Goal: Task Accomplishment & Management: Use online tool/utility

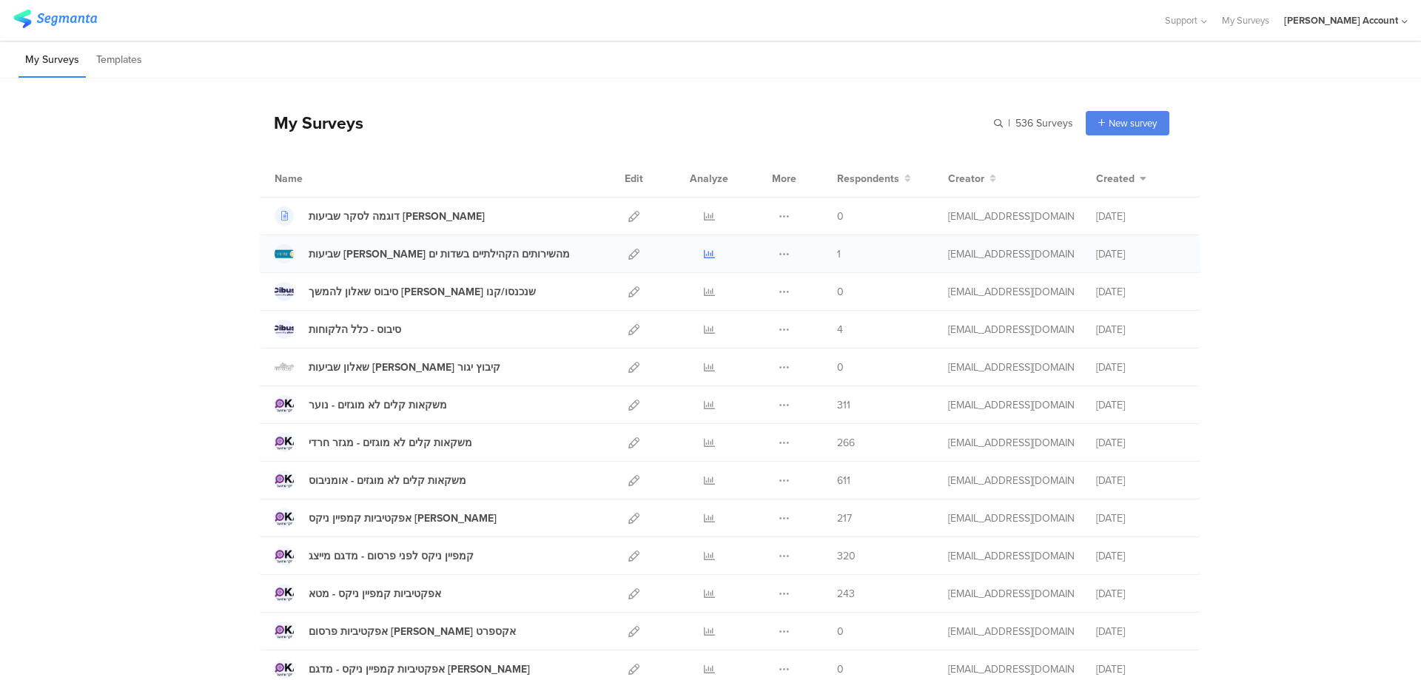
click at [704, 252] on icon at bounding box center [709, 254] width 11 height 11
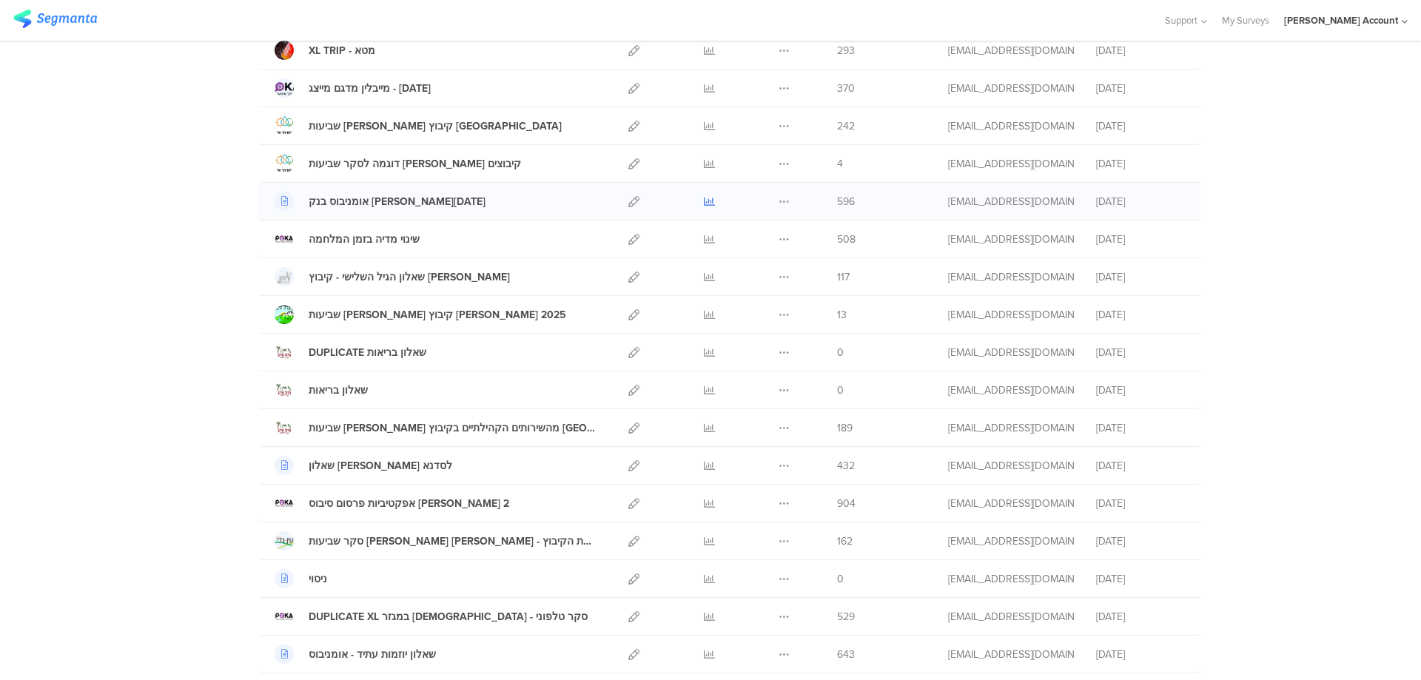
scroll to position [987, 0]
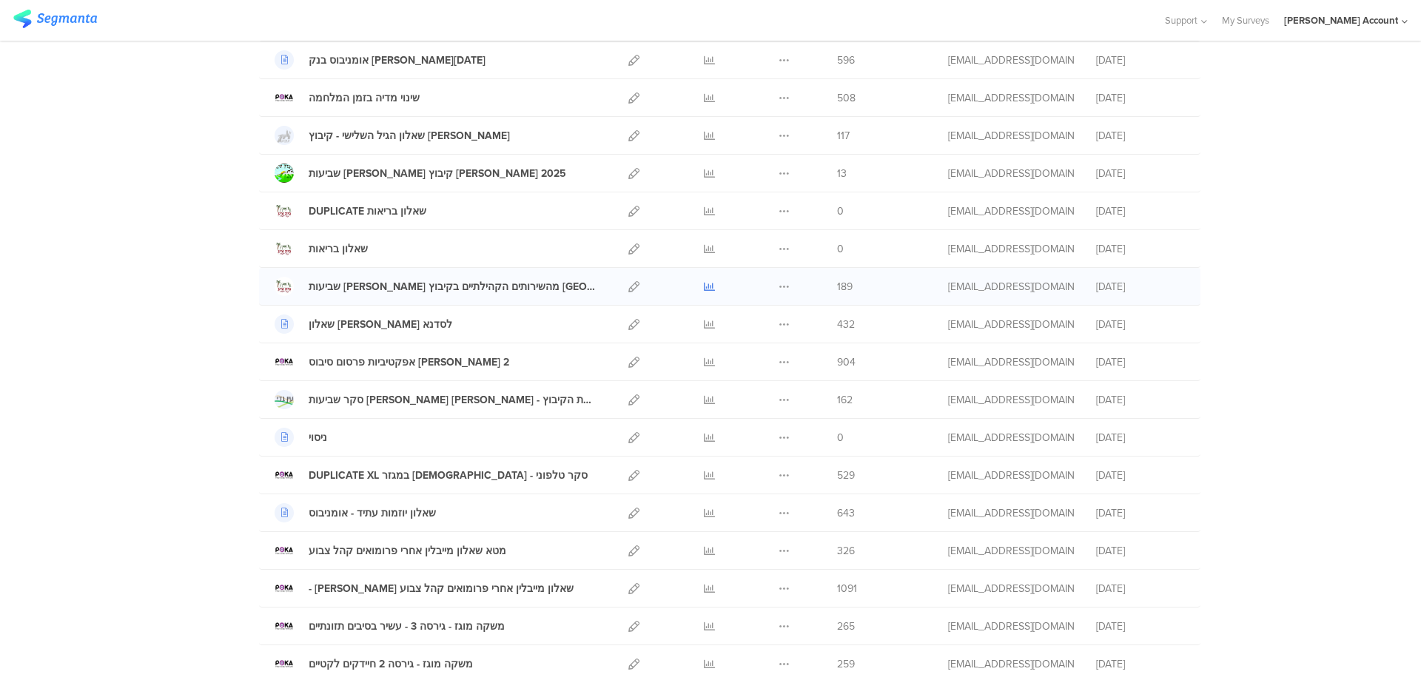
click at [704, 286] on icon at bounding box center [709, 286] width 11 height 11
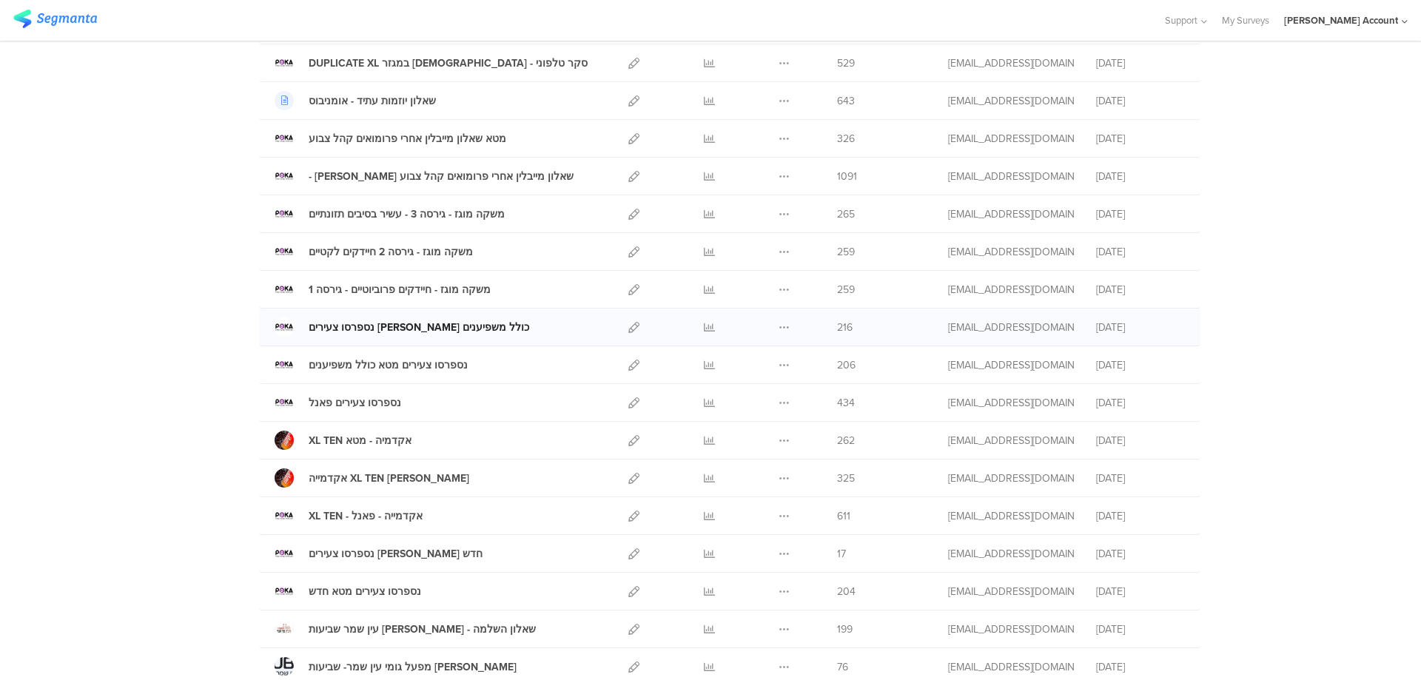
scroll to position [1560, 0]
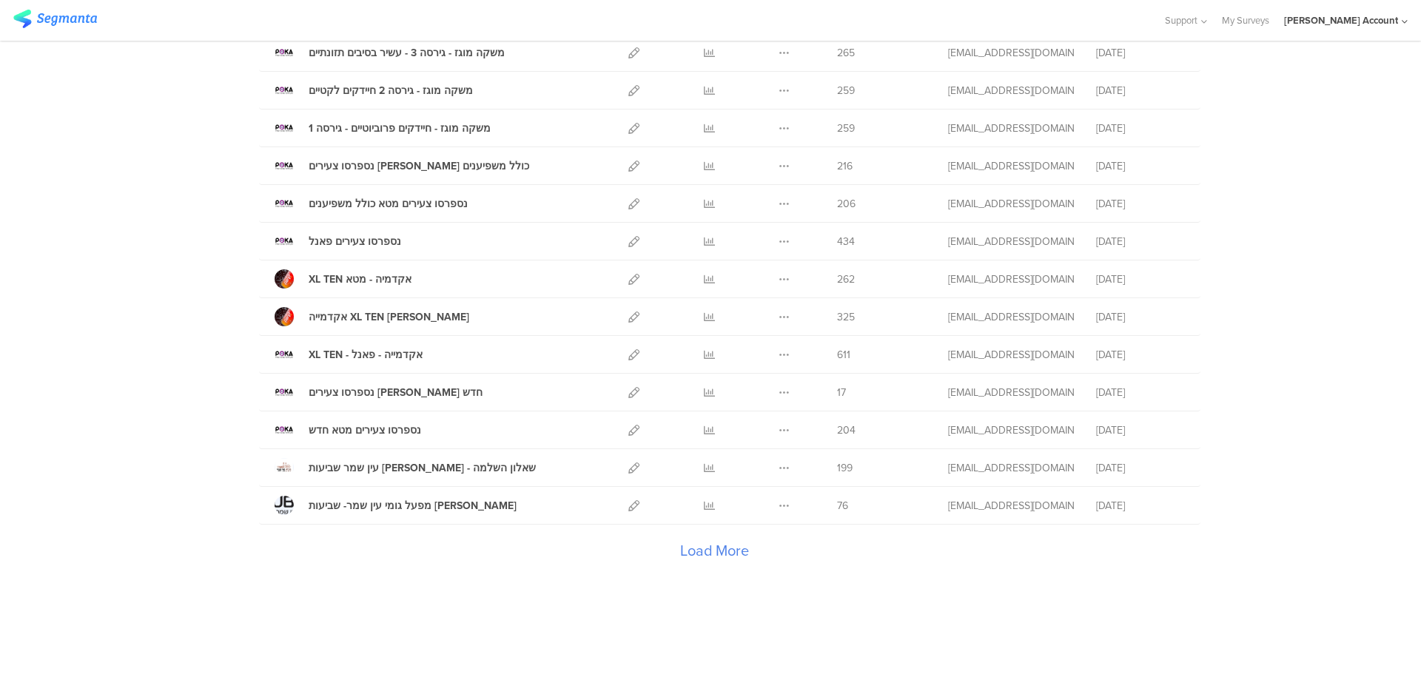
click at [706, 556] on div "Load More" at bounding box center [714, 554] width 910 height 59
click at [700, 548] on div "Load More" at bounding box center [714, 554] width 910 height 59
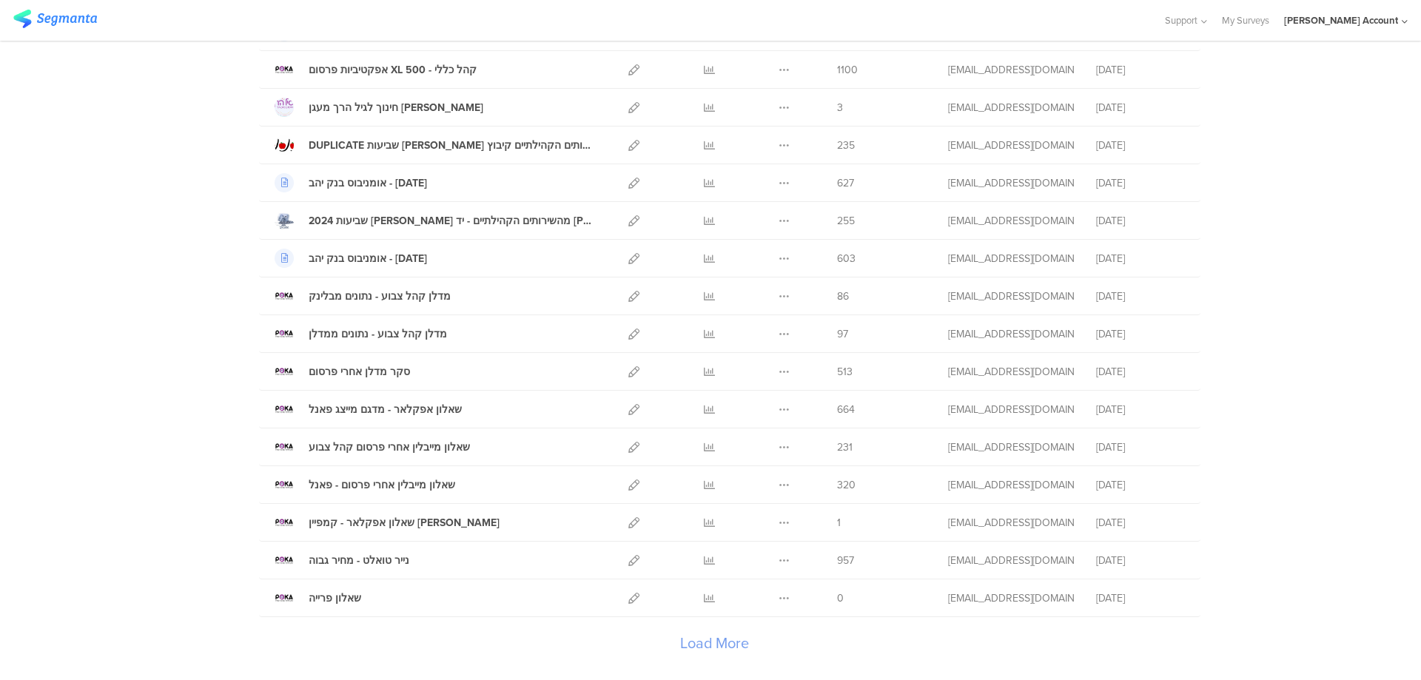
scroll to position [3448, 0]
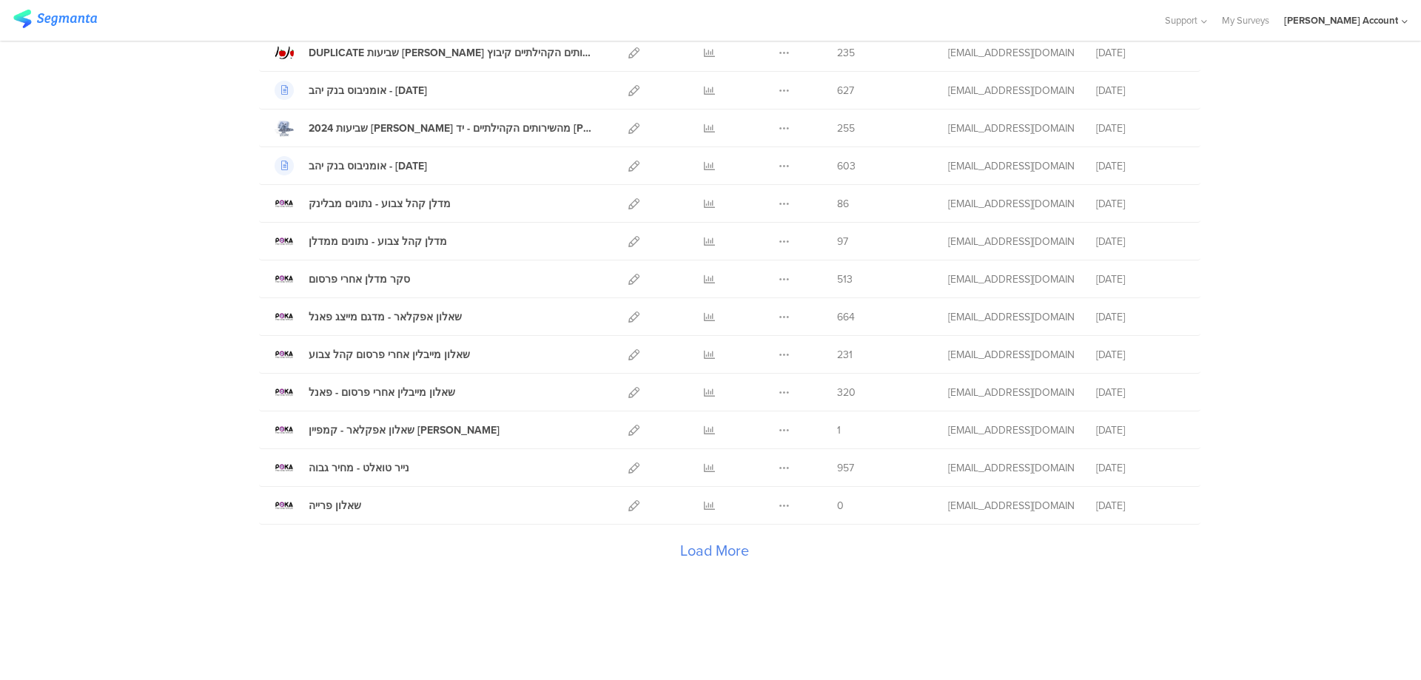
click at [716, 555] on div "Load More" at bounding box center [714, 554] width 910 height 59
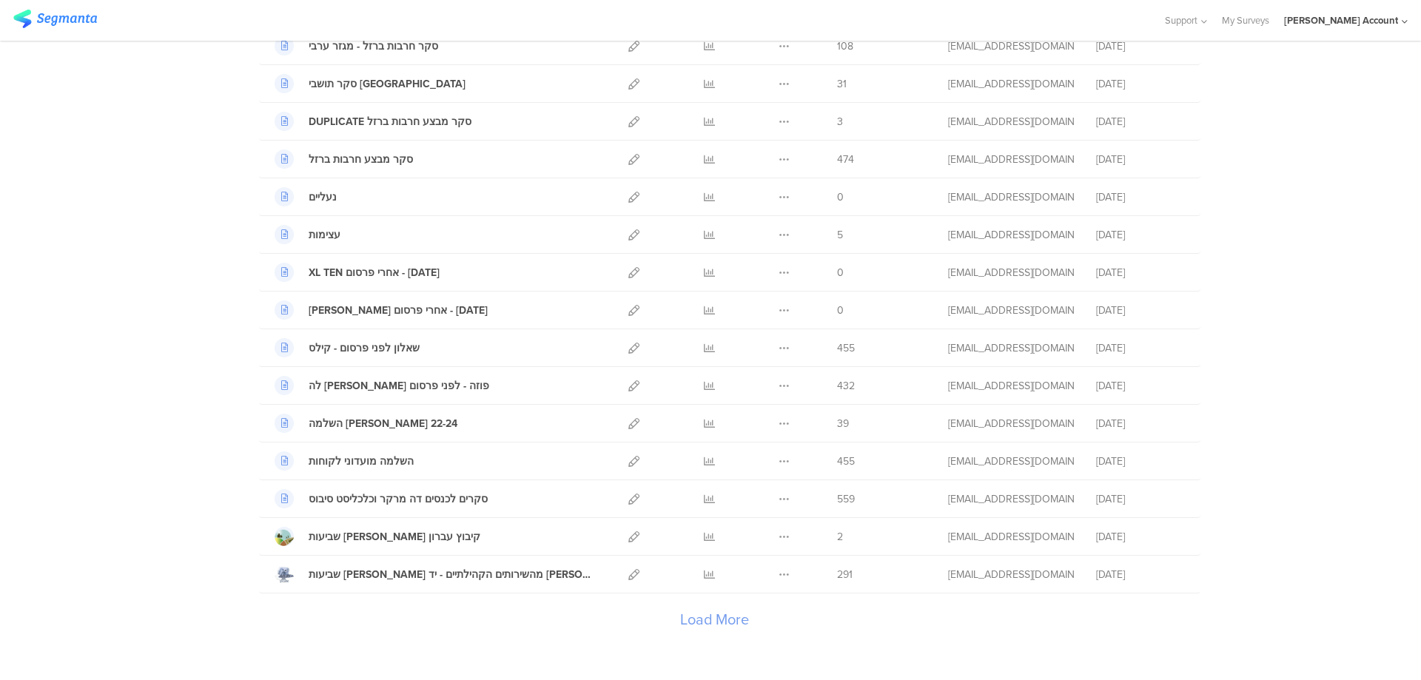
scroll to position [5335, 0]
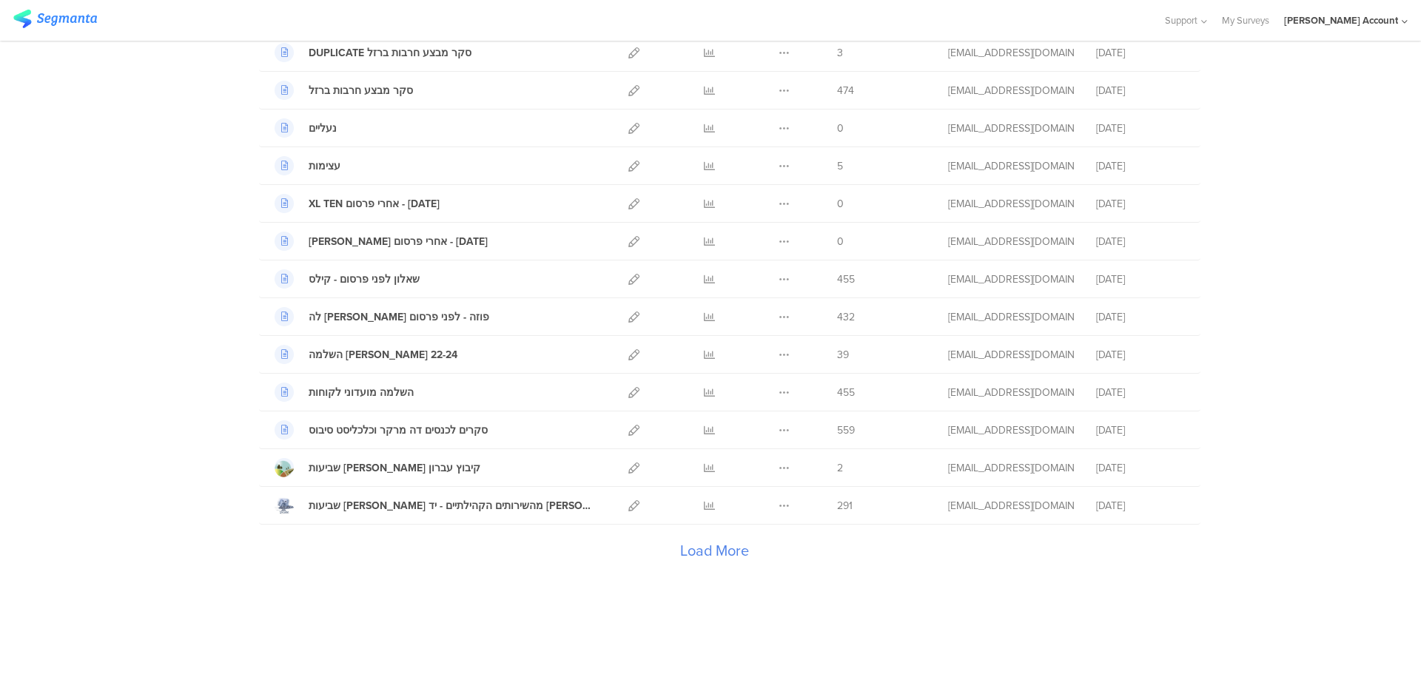
click at [694, 548] on div "Load More" at bounding box center [714, 554] width 910 height 59
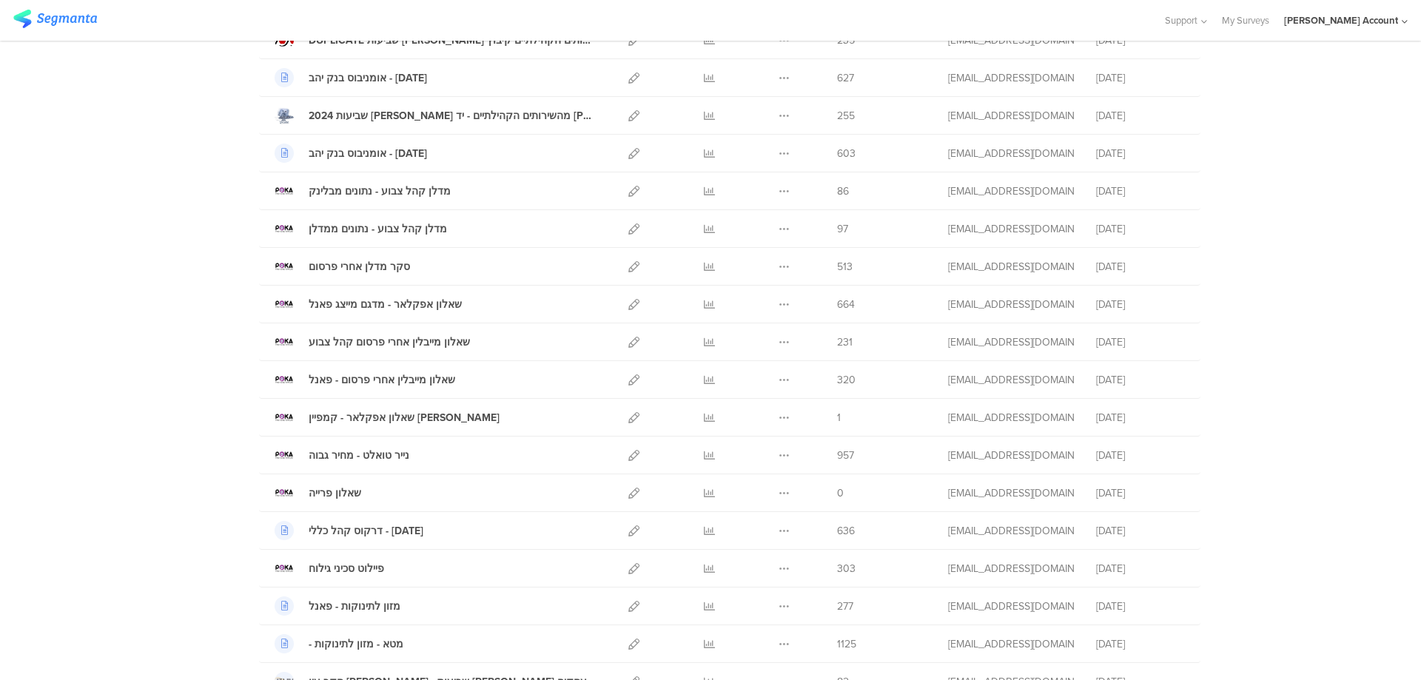
scroll to position [6424, 0]
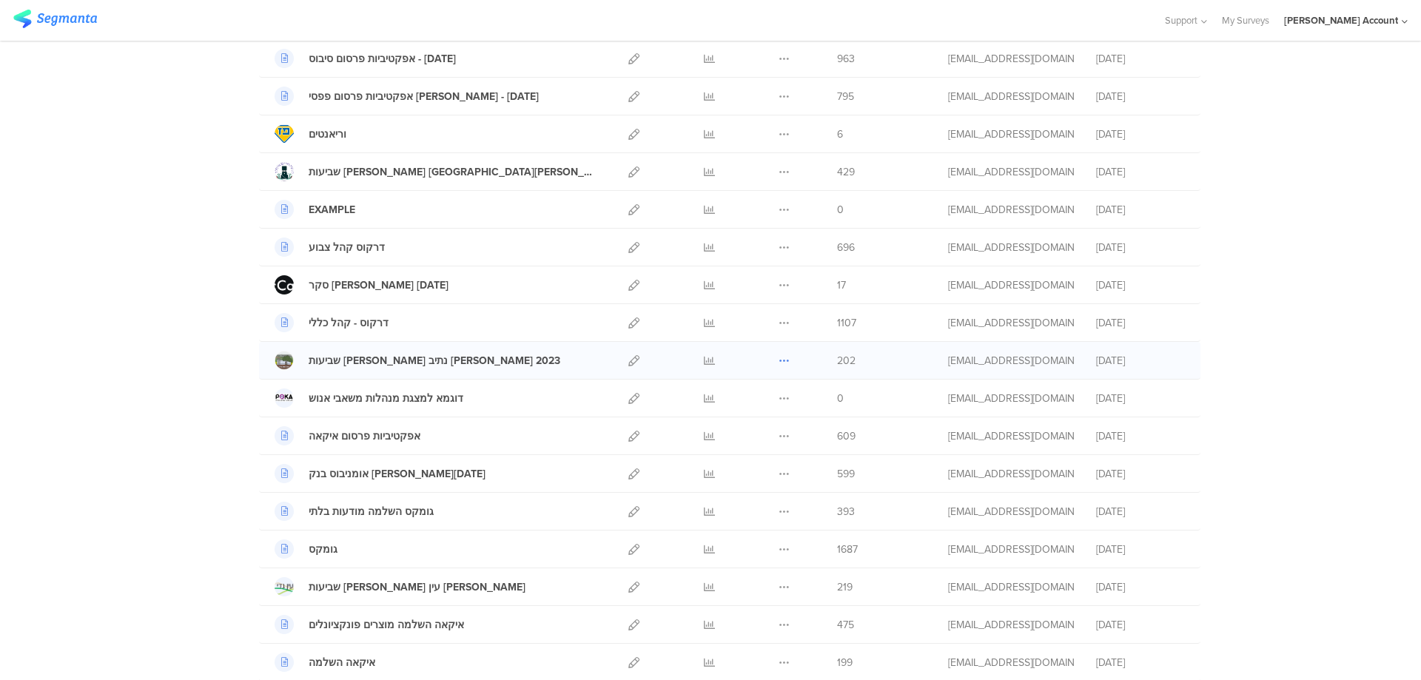
click at [779, 360] on icon at bounding box center [784, 360] width 11 height 11
click at [761, 399] on button "Duplicate" at bounding box center [754, 398] width 81 height 27
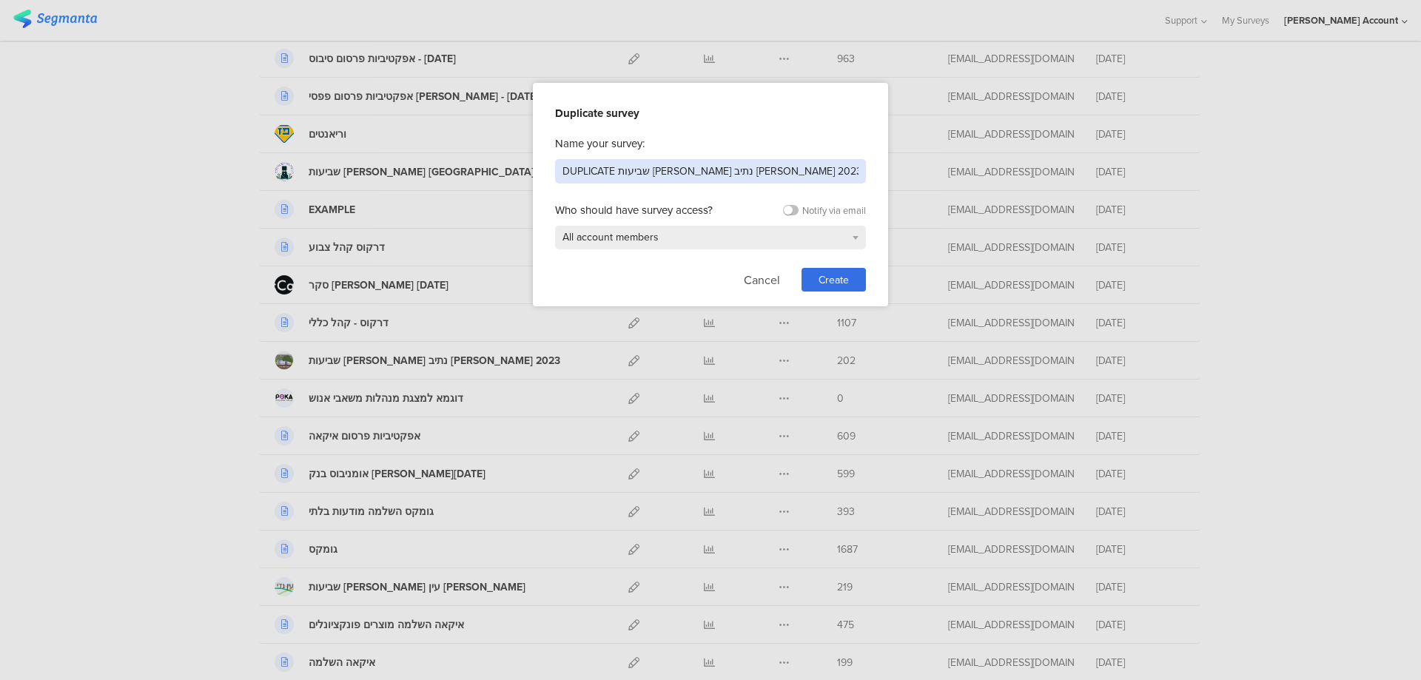
drag, startPoint x: 751, startPoint y: 167, endPoint x: 445, endPoint y: 156, distance: 306.6
click at [445, 156] on div "Duplicate survey Name your survey: DUPLICATE שביעות רצון נתיב הלה 2023 Who shou…" at bounding box center [710, 340] width 1421 height 680
type input "שביעות רצון נתיב הלה - 2025"
click at [850, 277] on div "Create" at bounding box center [834, 280] width 64 height 24
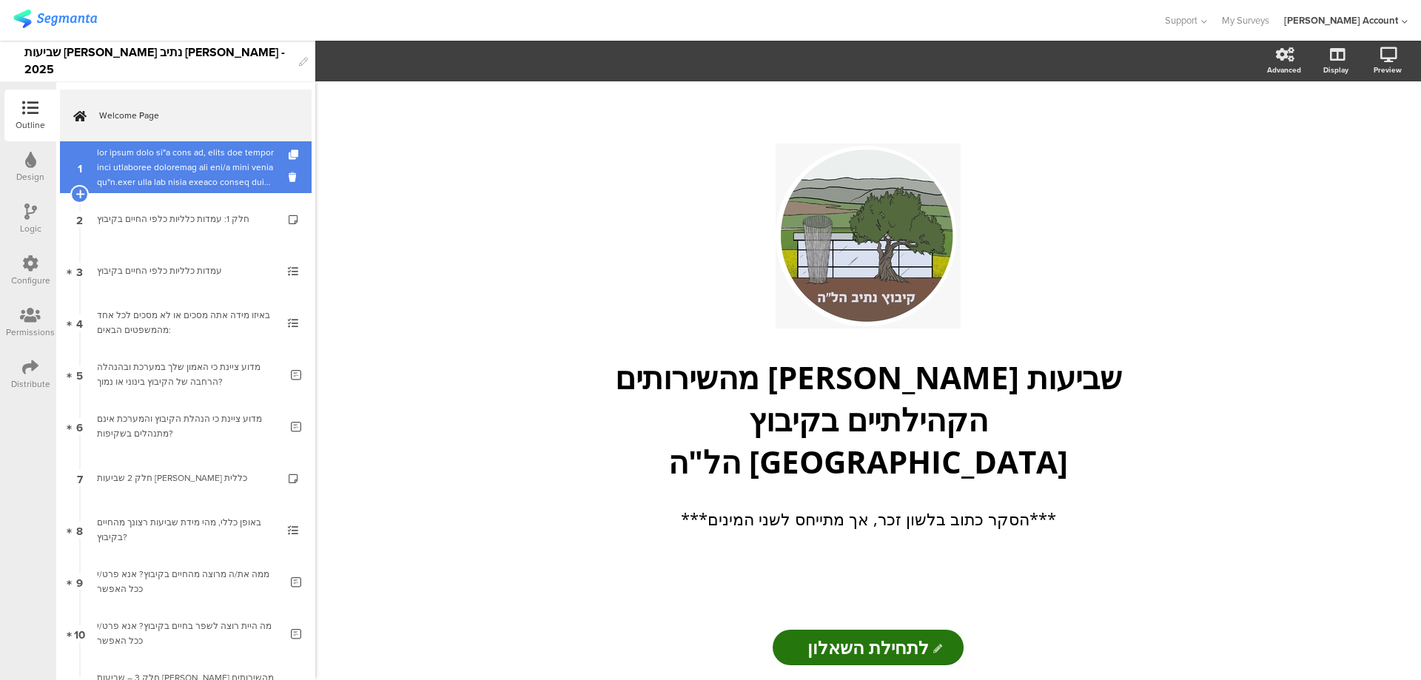
click at [258, 167] on div at bounding box center [185, 167] width 177 height 44
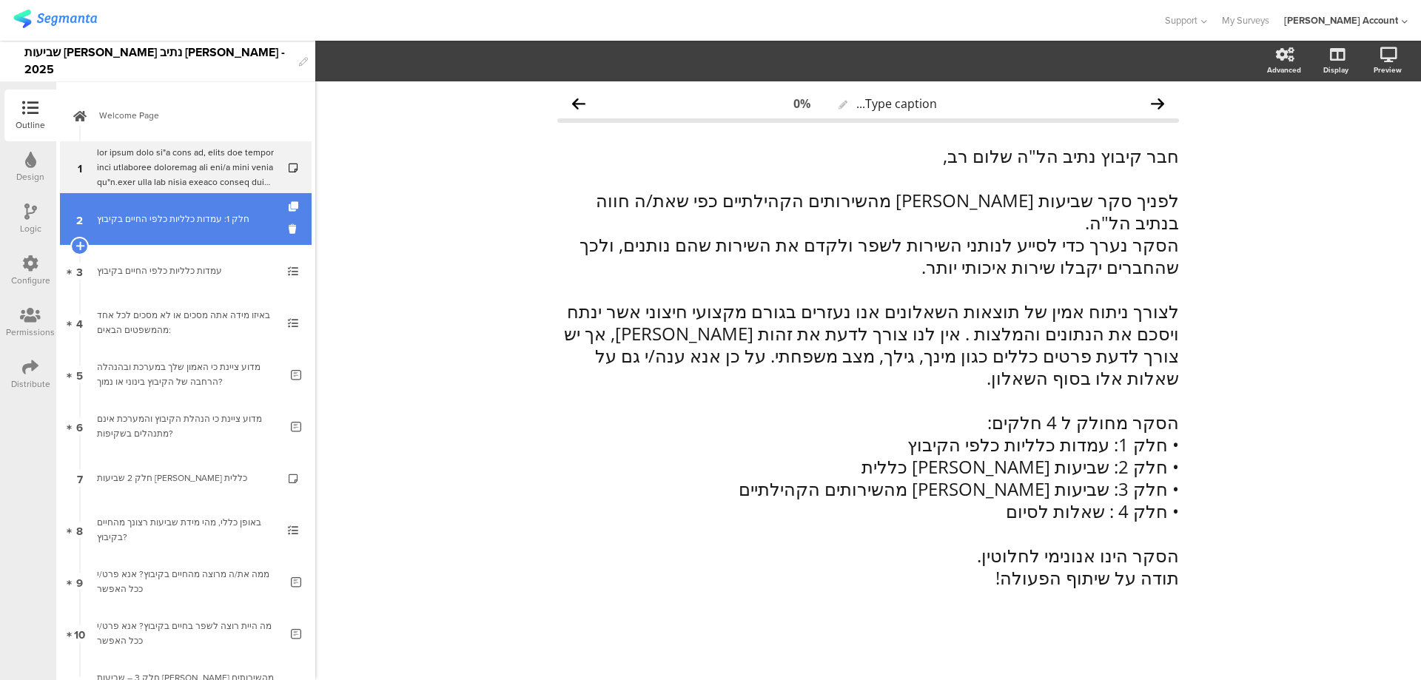
click at [235, 226] on link "2 חלק 1: עמדות כלליות כלפי החיים בקיבוץ" at bounding box center [186, 219] width 252 height 52
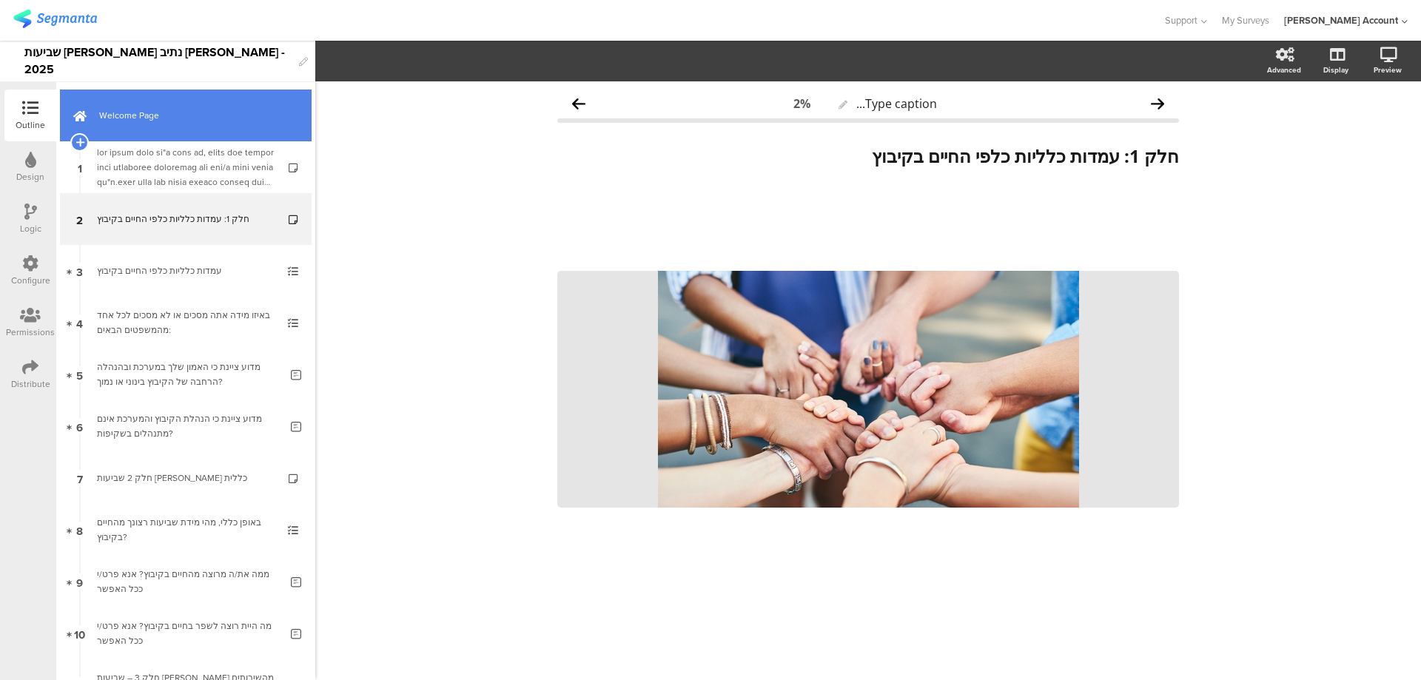
click at [209, 120] on span "Welcome Page" at bounding box center [193, 115] width 189 height 15
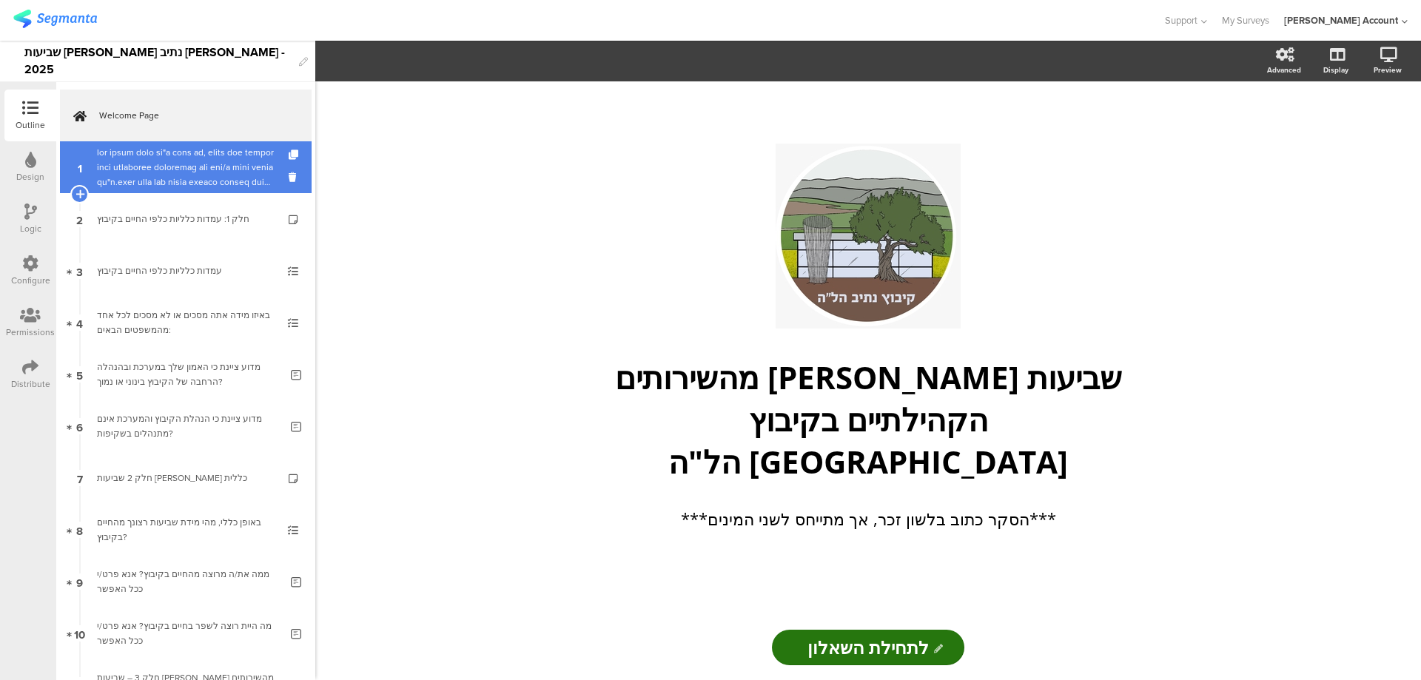
click at [209, 177] on div at bounding box center [185, 167] width 177 height 44
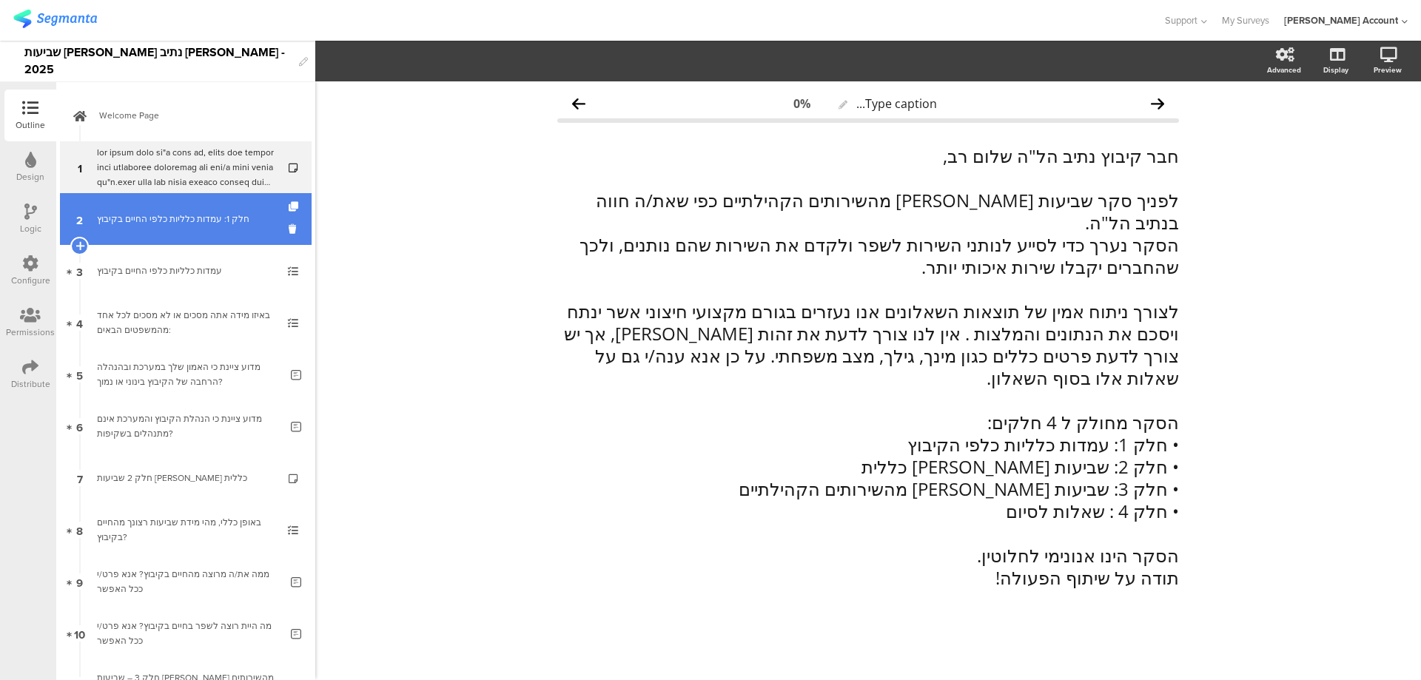
click at [218, 228] on link "2 חלק 1: עמדות כלליות כלפי החיים בקיבוץ" at bounding box center [186, 219] width 252 height 52
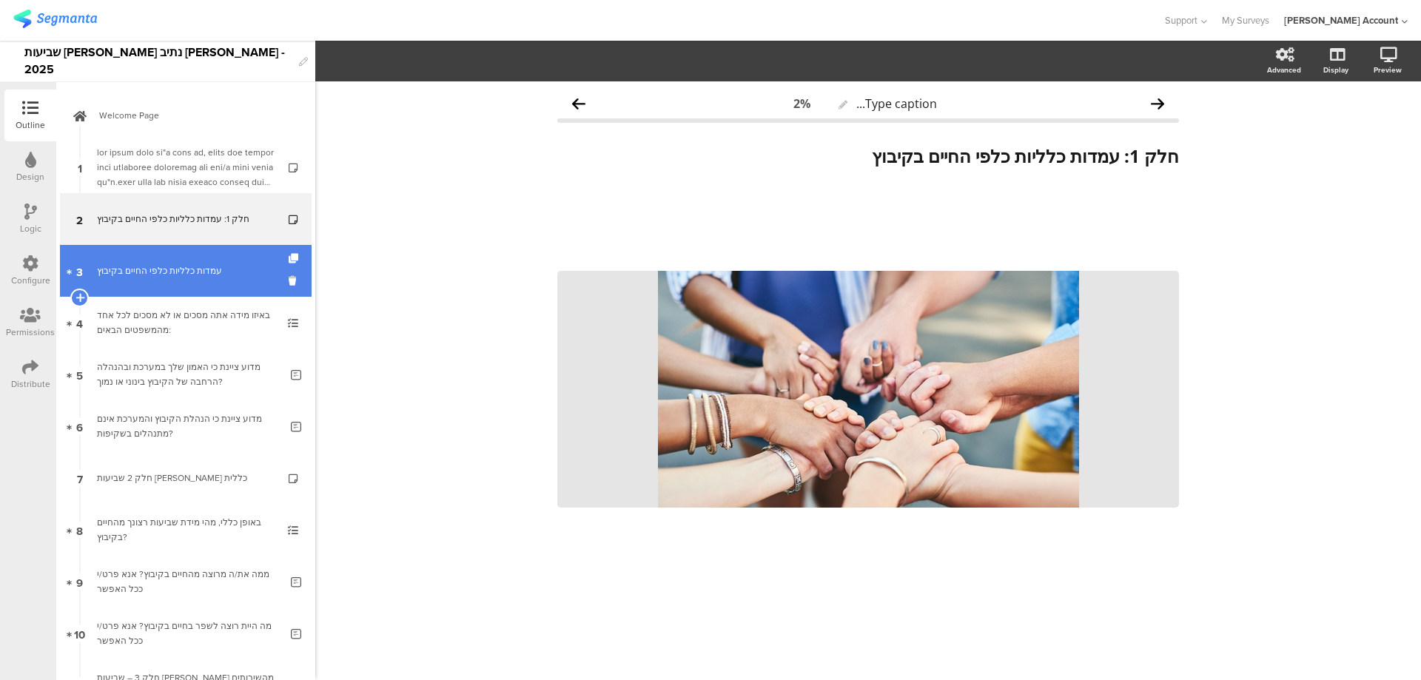
click at [215, 272] on div "עמדות כלליות כלפי החיים בקיבוץ" at bounding box center [185, 270] width 177 height 15
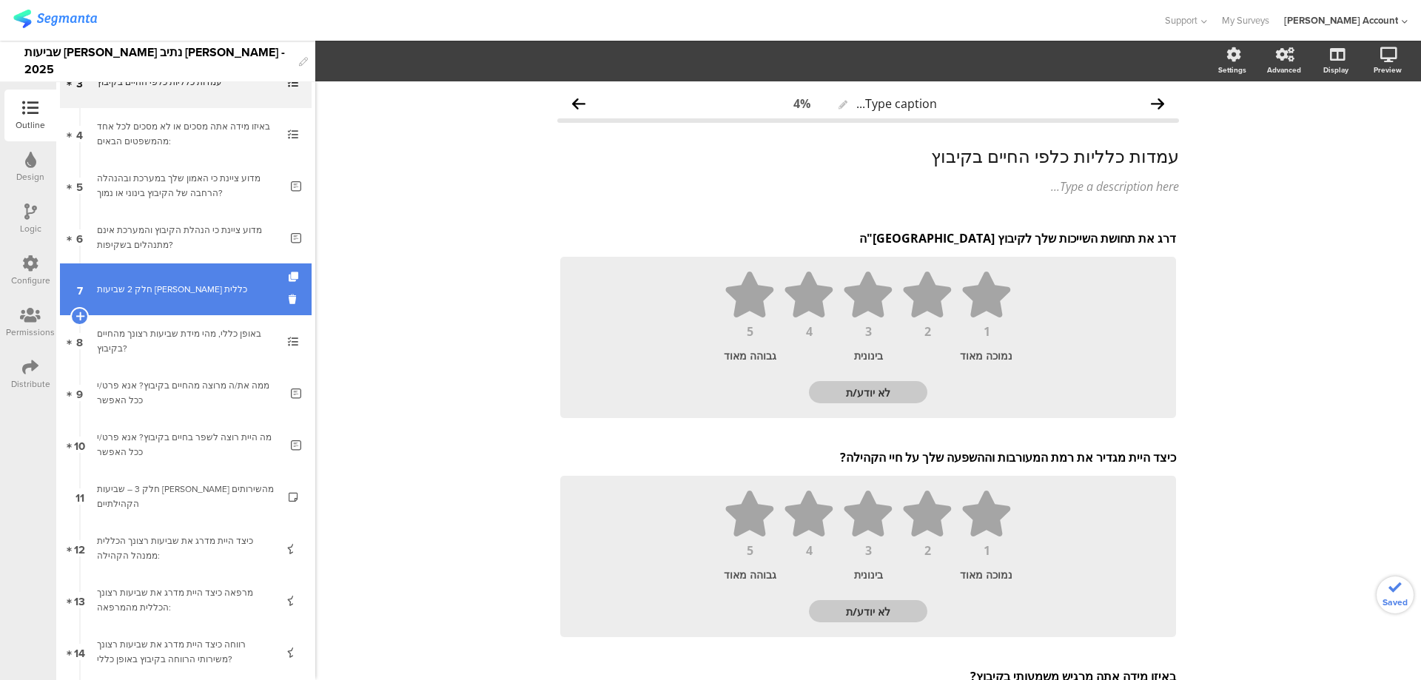
scroll to position [198, 0]
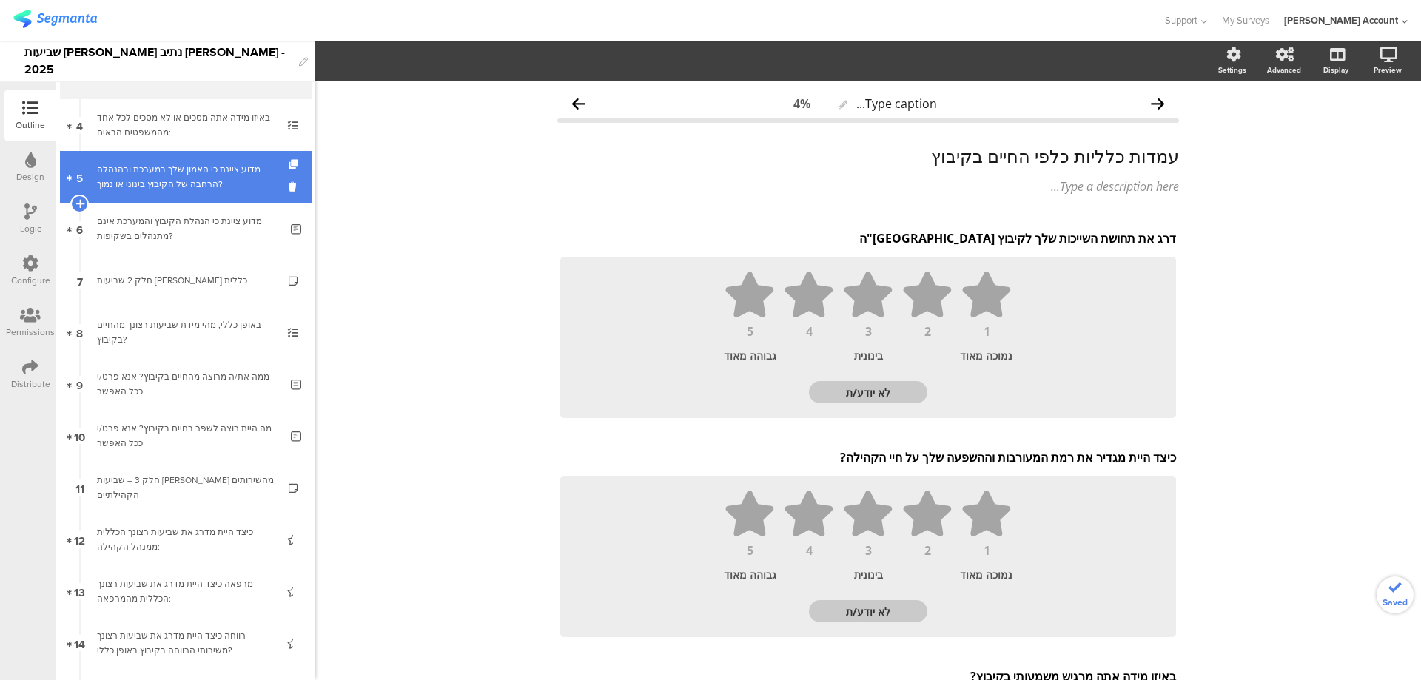
click at [217, 187] on div "מדוע ציינת כי האמון שלך במערכת ובהנהלה הרחבה של הקיבוץ בינוני או נמוך?" at bounding box center [188, 177] width 183 height 30
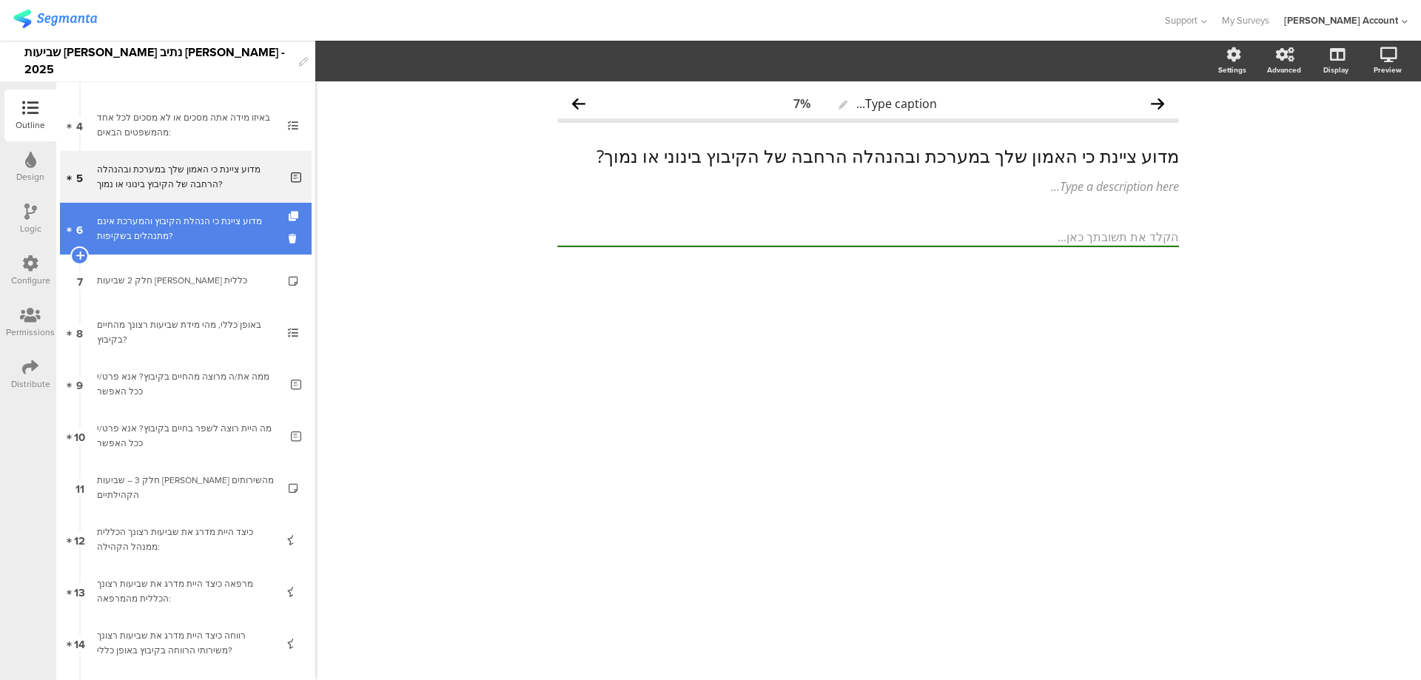
click at [218, 226] on div "מדוע ציינת כי הנהלת הקיבוץ והמערכת אינם מתנהלים בשקיפות?" at bounding box center [188, 229] width 183 height 30
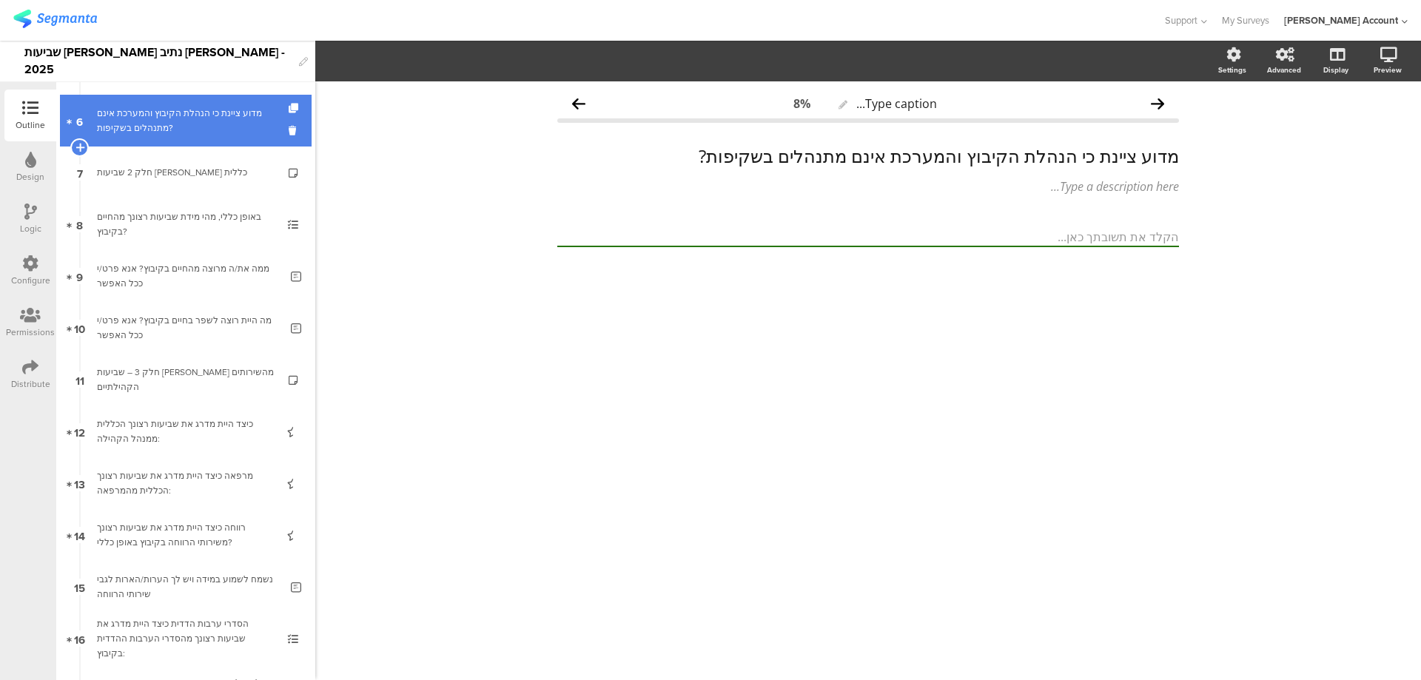
scroll to position [394, 0]
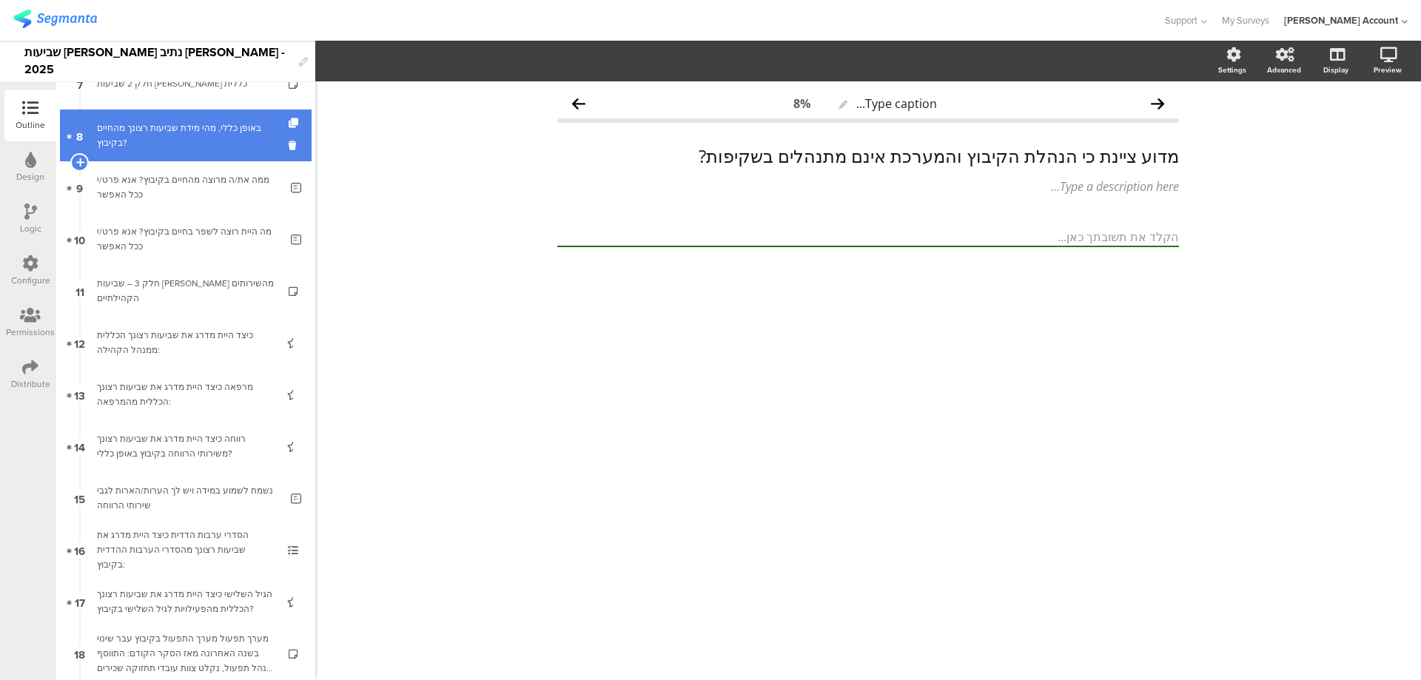
click at [218, 137] on div "באופן כללי, מהי מידת שביעות רצונך מהחיים בקיבוץ?" at bounding box center [185, 136] width 177 height 30
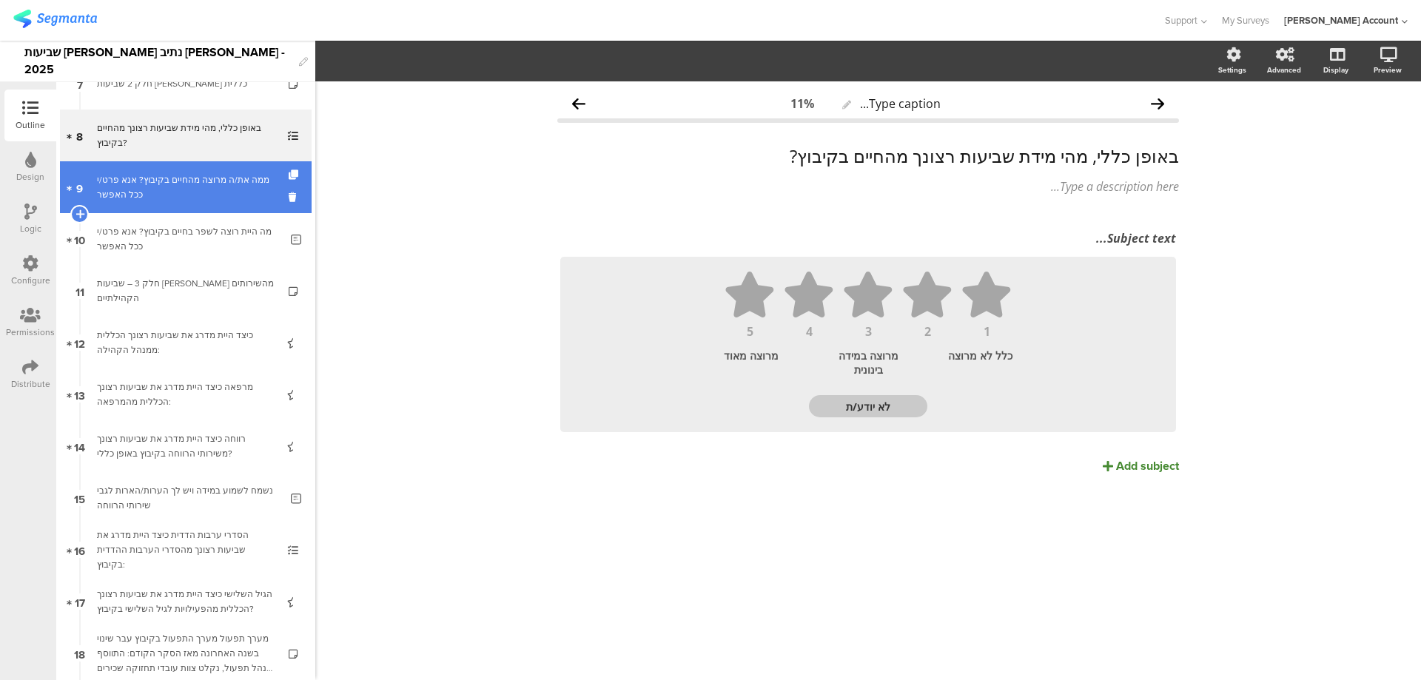
click at [219, 183] on div "ממה את/ה מרוצה מהחיים בקיבוץ? אנא פרט/י ככל האפשר" at bounding box center [188, 187] width 183 height 30
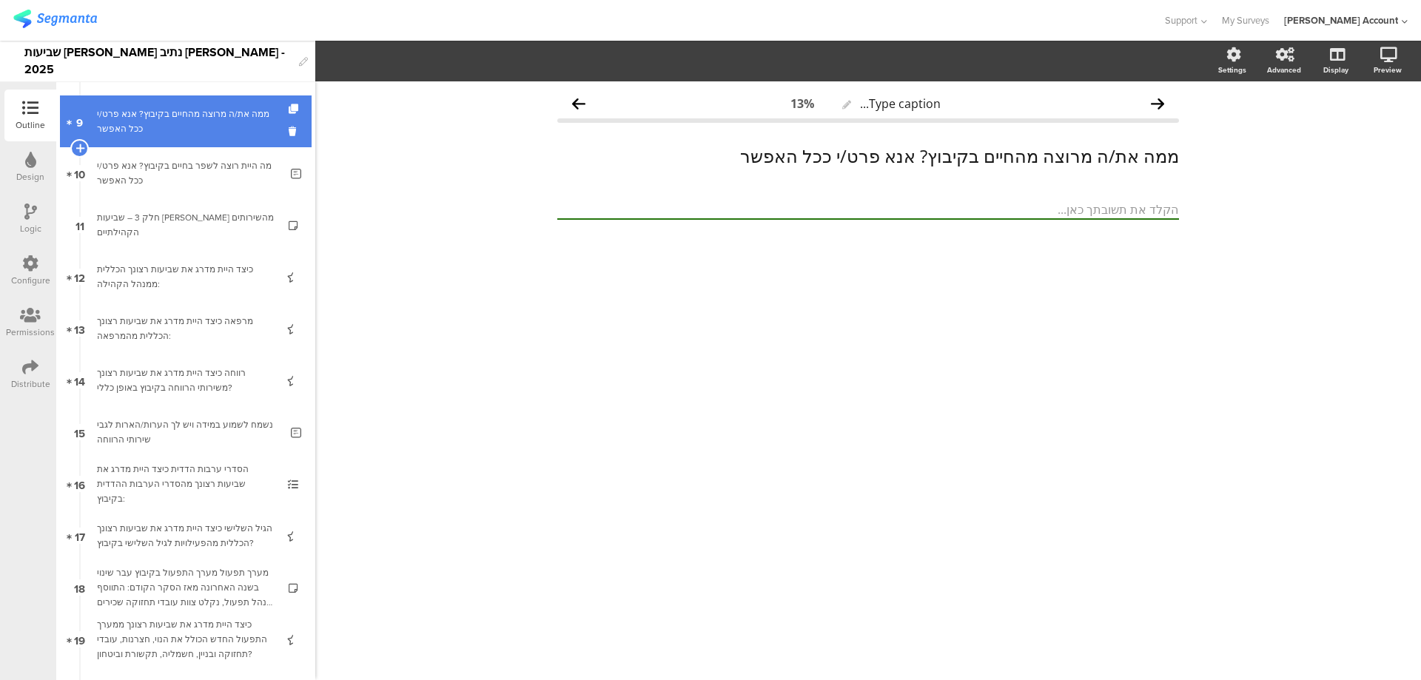
scroll to position [494, 0]
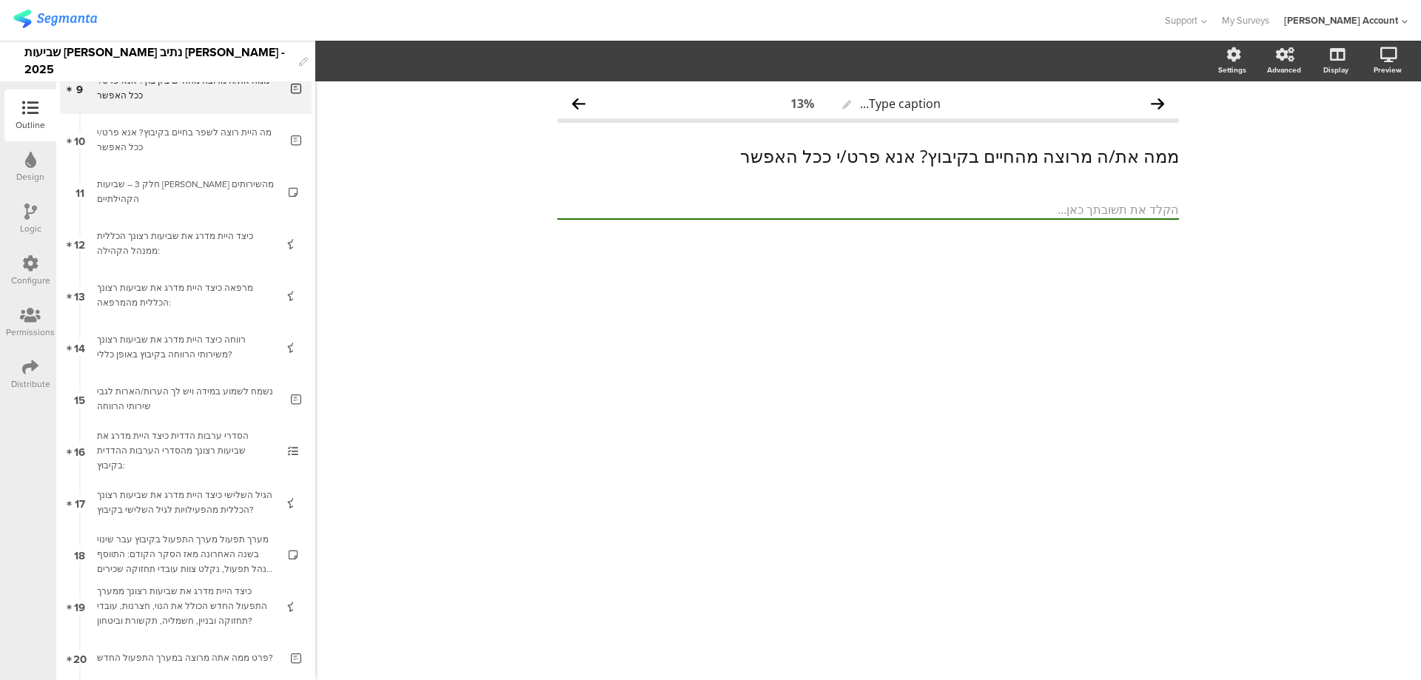
click at [37, 167] on div "Design" at bounding box center [30, 167] width 52 height 52
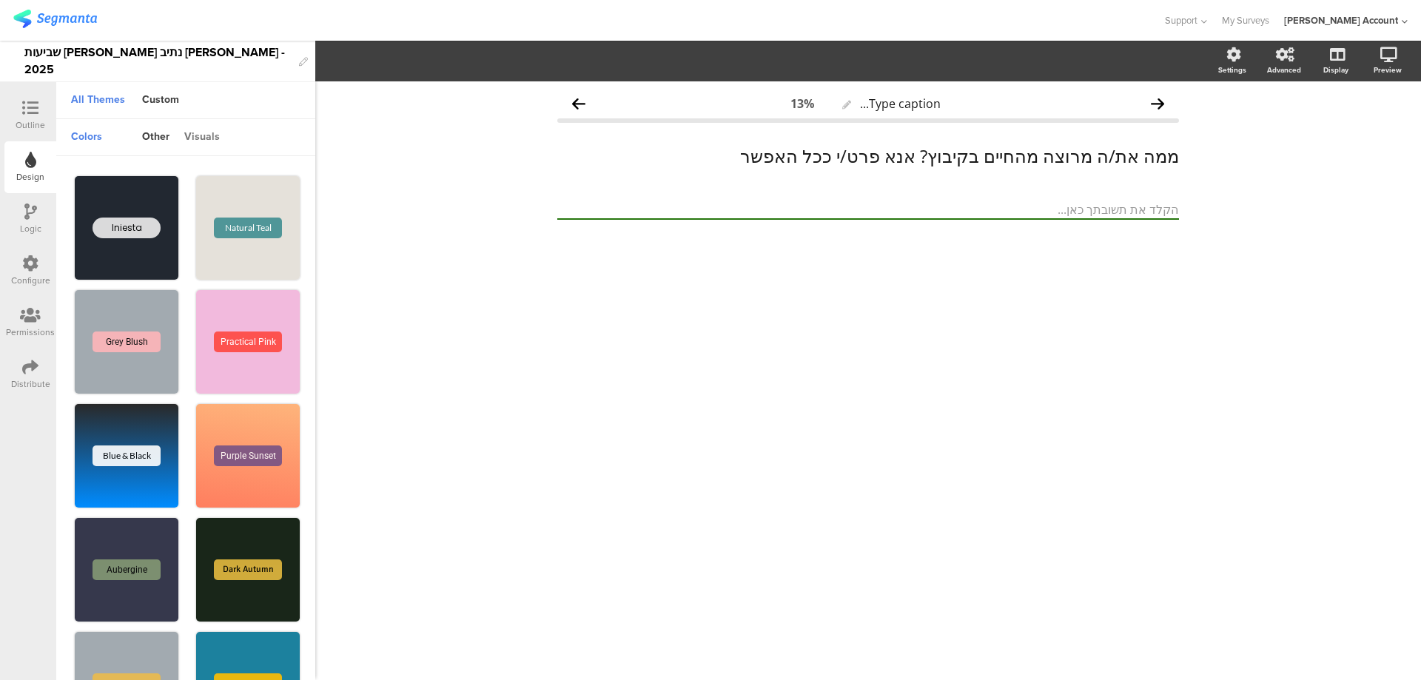
click at [199, 128] on div "visuals" at bounding box center [202, 137] width 50 height 25
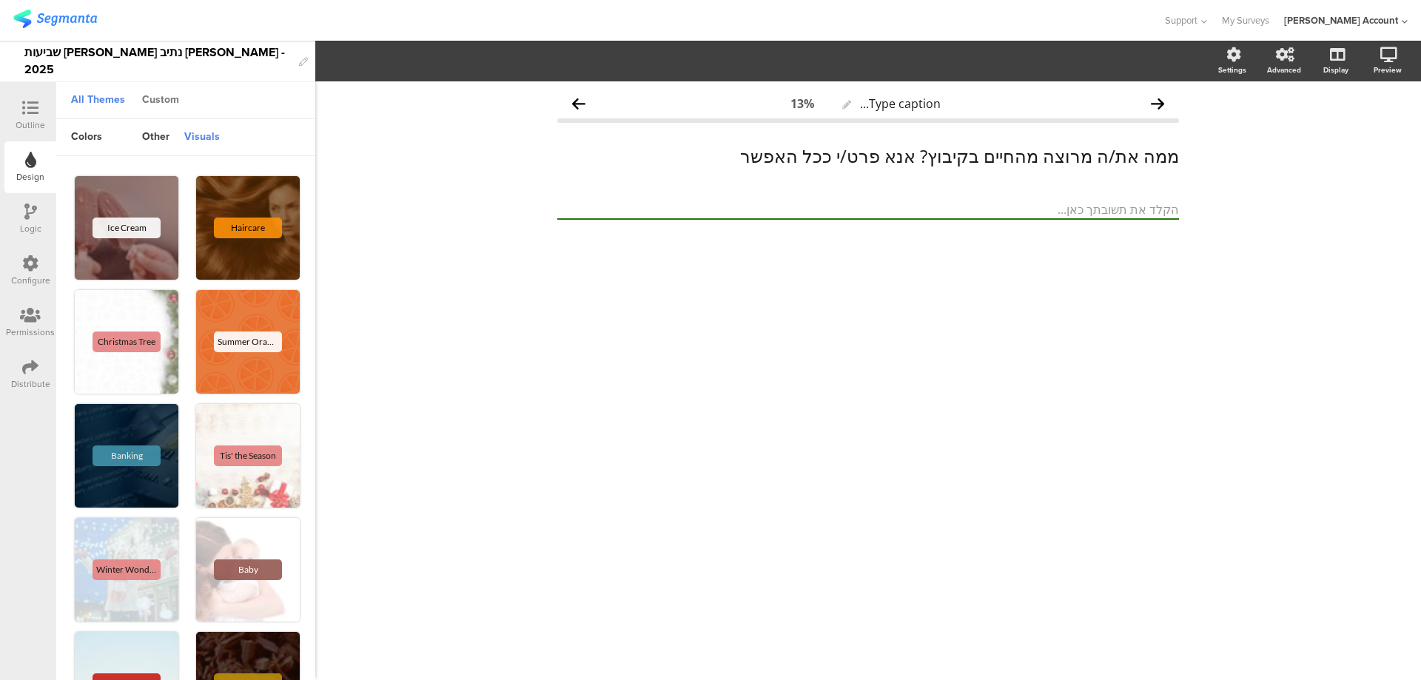
click at [163, 96] on div "Custom" at bounding box center [161, 100] width 52 height 25
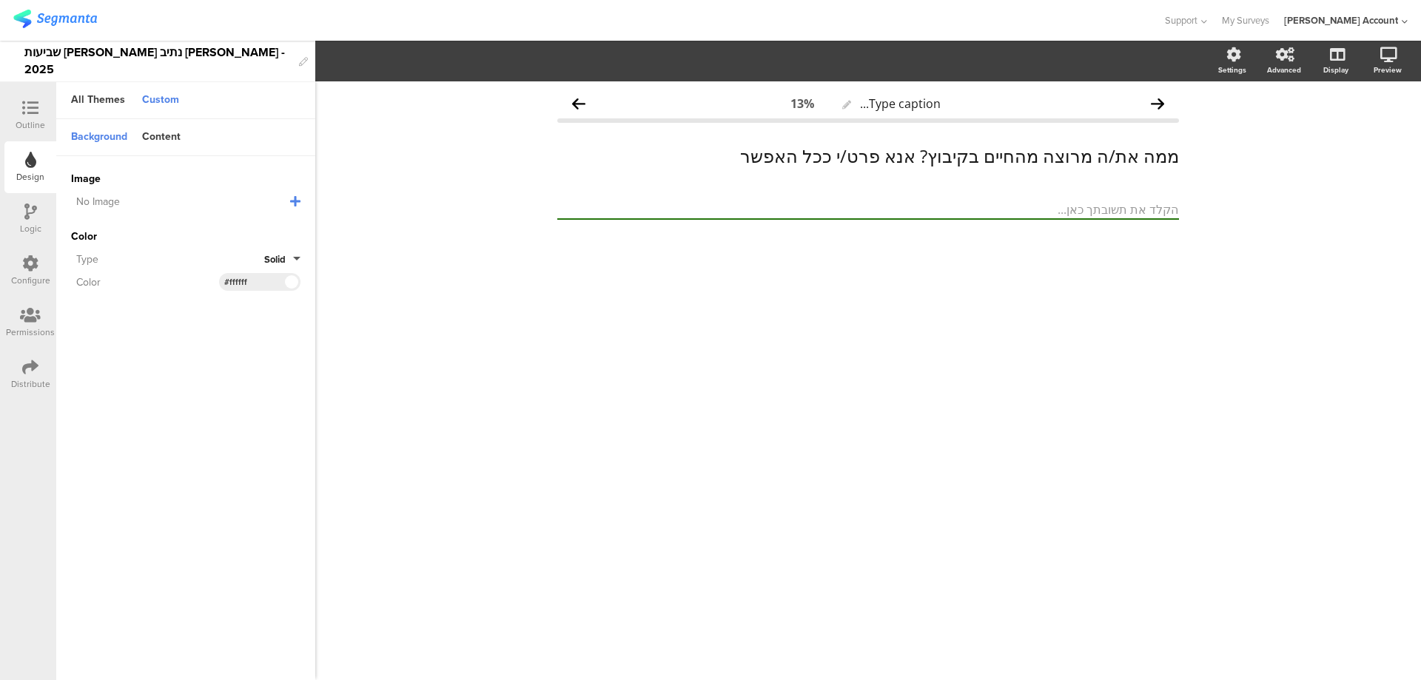
click at [297, 206] on icon at bounding box center [295, 201] width 10 height 12
click at [110, 271] on span "Upload File" at bounding box center [98, 277] width 55 height 16
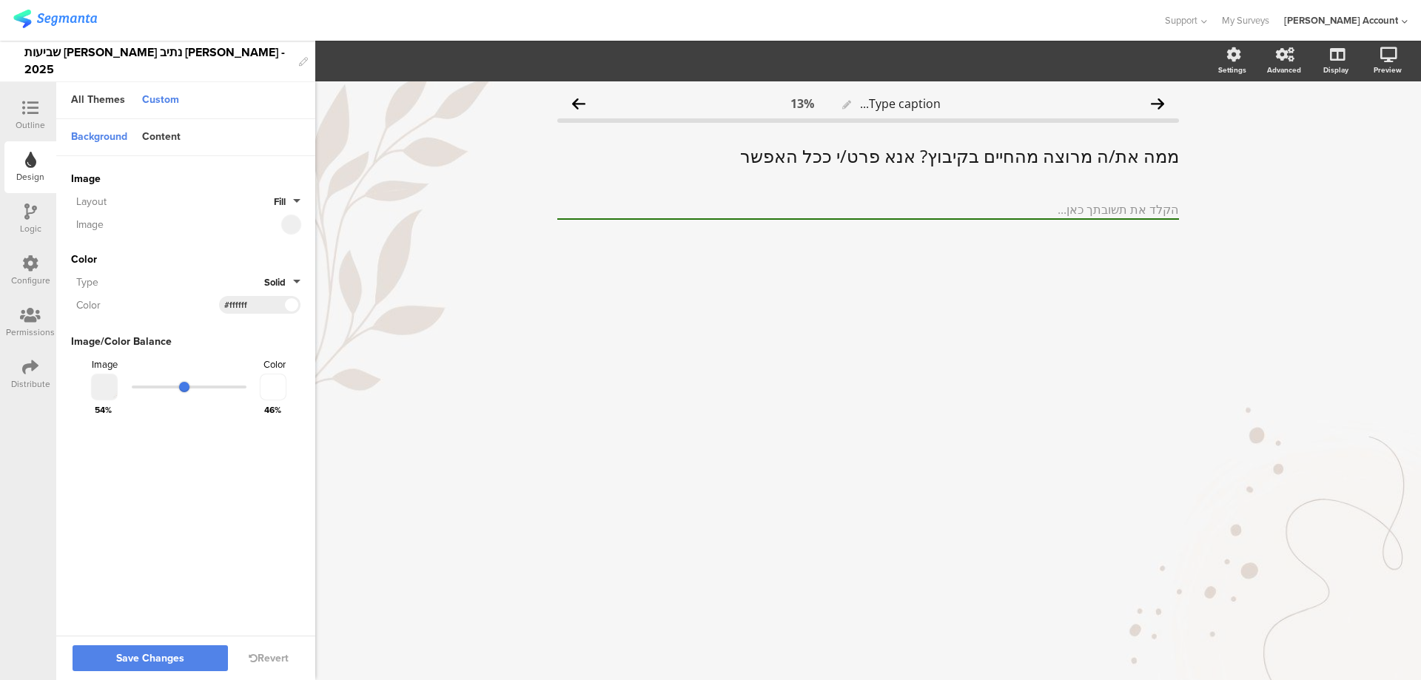
drag, startPoint x: 227, startPoint y: 383, endPoint x: 185, endPoint y: 382, distance: 42.2
click at [185, 386] on input "range" at bounding box center [189, 387] width 115 height 3
click at [179, 659] on span "Save Changes" at bounding box center [150, 659] width 68 height 0
click at [1371, 128] on icon at bounding box center [1369, 133] width 12 height 19
drag, startPoint x: 187, startPoint y: 387, endPoint x: 166, endPoint y: 386, distance: 20.7
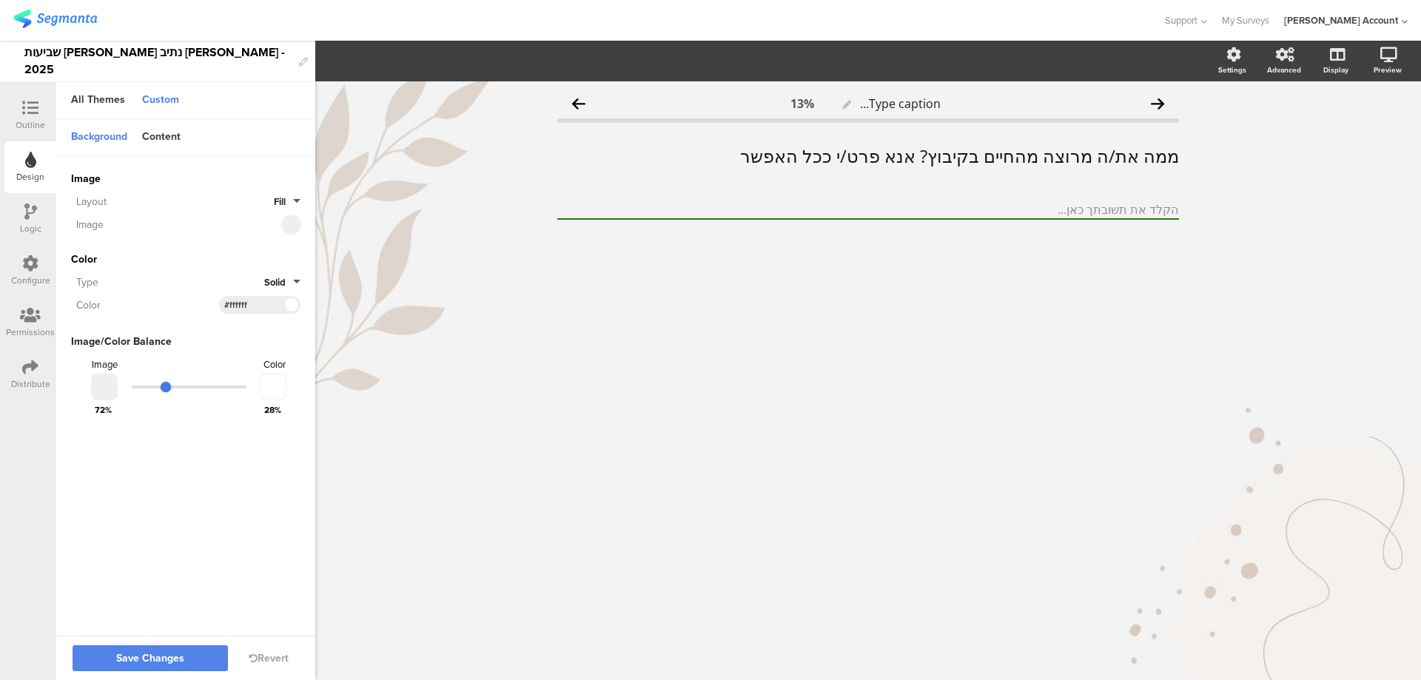
click at [166, 386] on input "range" at bounding box center [189, 387] width 115 height 3
click at [175, 659] on span "Save Changes" at bounding box center [150, 659] width 68 height 0
click at [1371, 130] on icon at bounding box center [1369, 133] width 12 height 19
click at [275, 224] on icon at bounding box center [275, 226] width 8 height 10
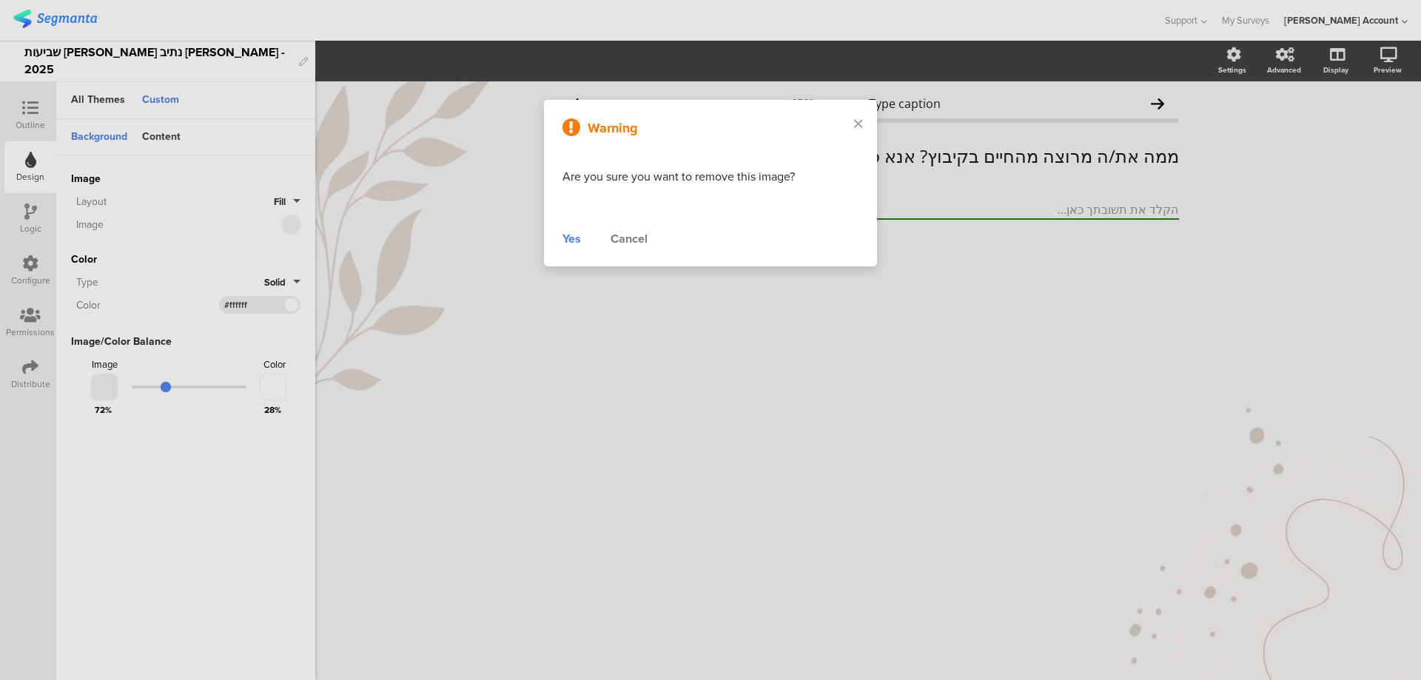
click at [577, 246] on div "Yes" at bounding box center [572, 239] width 19 height 18
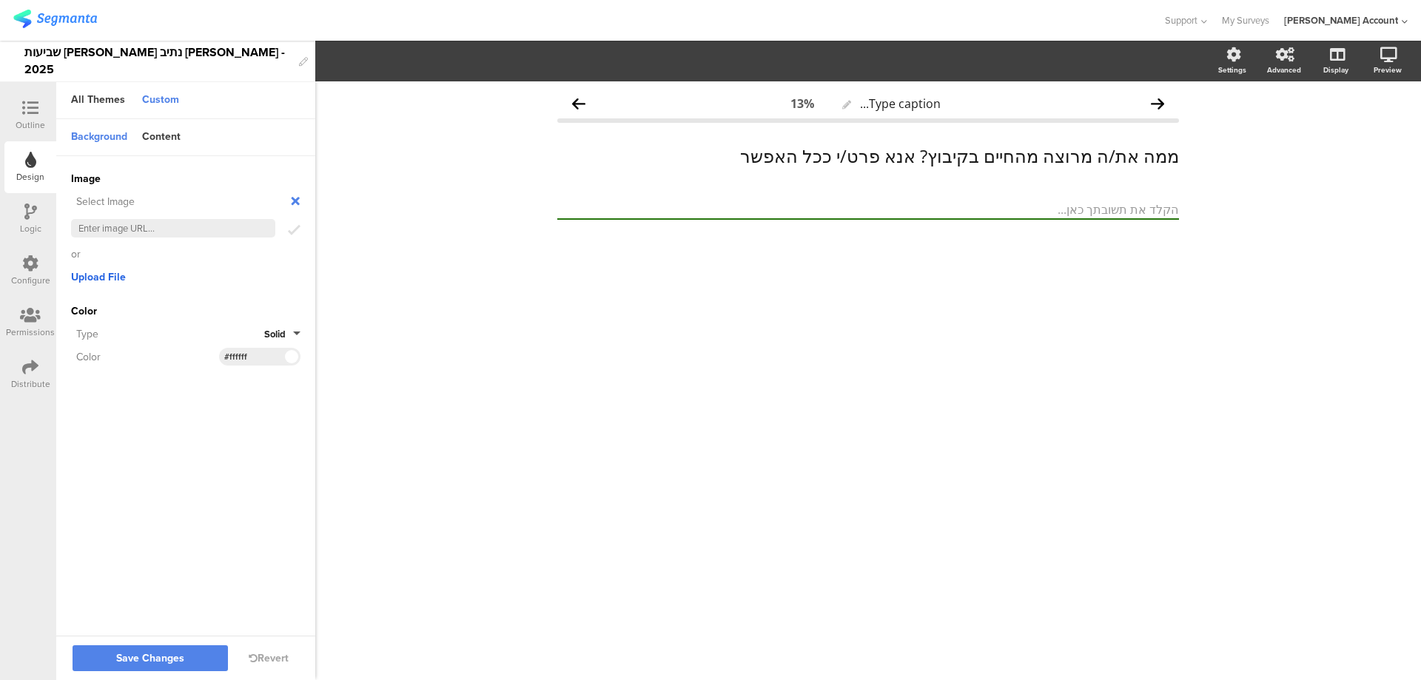
click at [107, 275] on span "Upload File" at bounding box center [98, 277] width 55 height 16
click at [285, 226] on icon at bounding box center [288, 227] width 9 height 13
click at [103, 278] on span "Upload File" at bounding box center [98, 277] width 55 height 16
click at [292, 226] on icon at bounding box center [288, 227] width 9 height 13
click at [79, 278] on span "Upload File" at bounding box center [98, 277] width 55 height 16
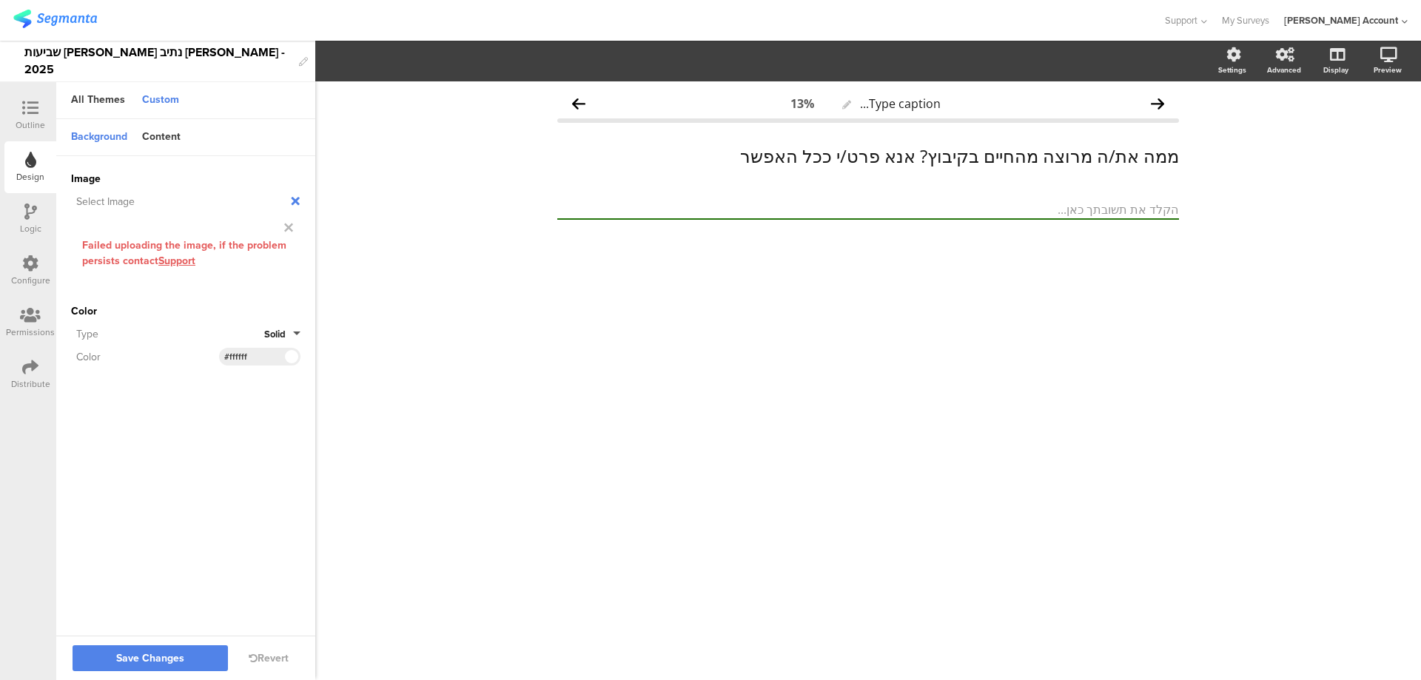
click at [292, 200] on icon at bounding box center [295, 201] width 16 height 16
click at [295, 196] on icon at bounding box center [295, 201] width 10 height 12
click at [287, 224] on icon at bounding box center [288, 227] width 9 height 13
click at [116, 279] on span "Upload File" at bounding box center [98, 277] width 55 height 16
click at [289, 224] on icon at bounding box center [288, 227] width 9 height 13
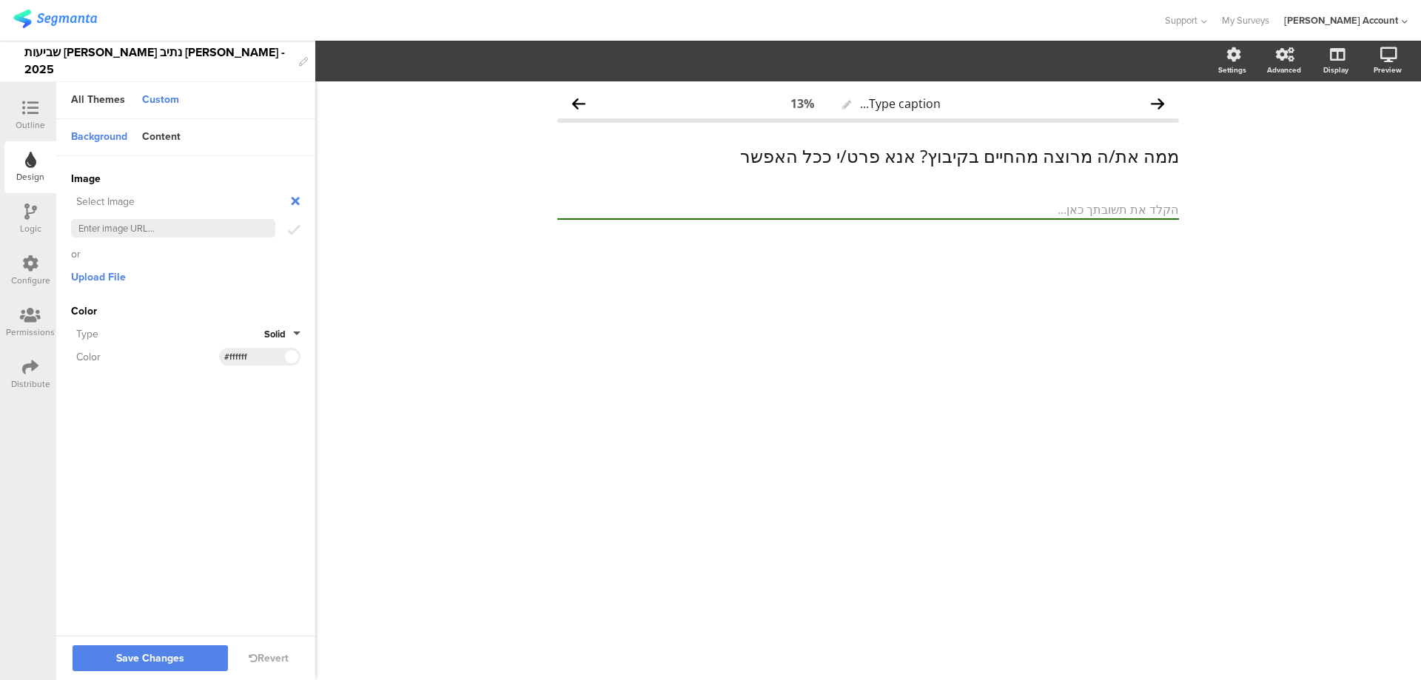
click at [294, 201] on icon at bounding box center [295, 201] width 16 height 16
click at [296, 198] on icon at bounding box center [295, 201] width 10 height 12
click at [115, 276] on span "Upload File" at bounding box center [98, 277] width 55 height 16
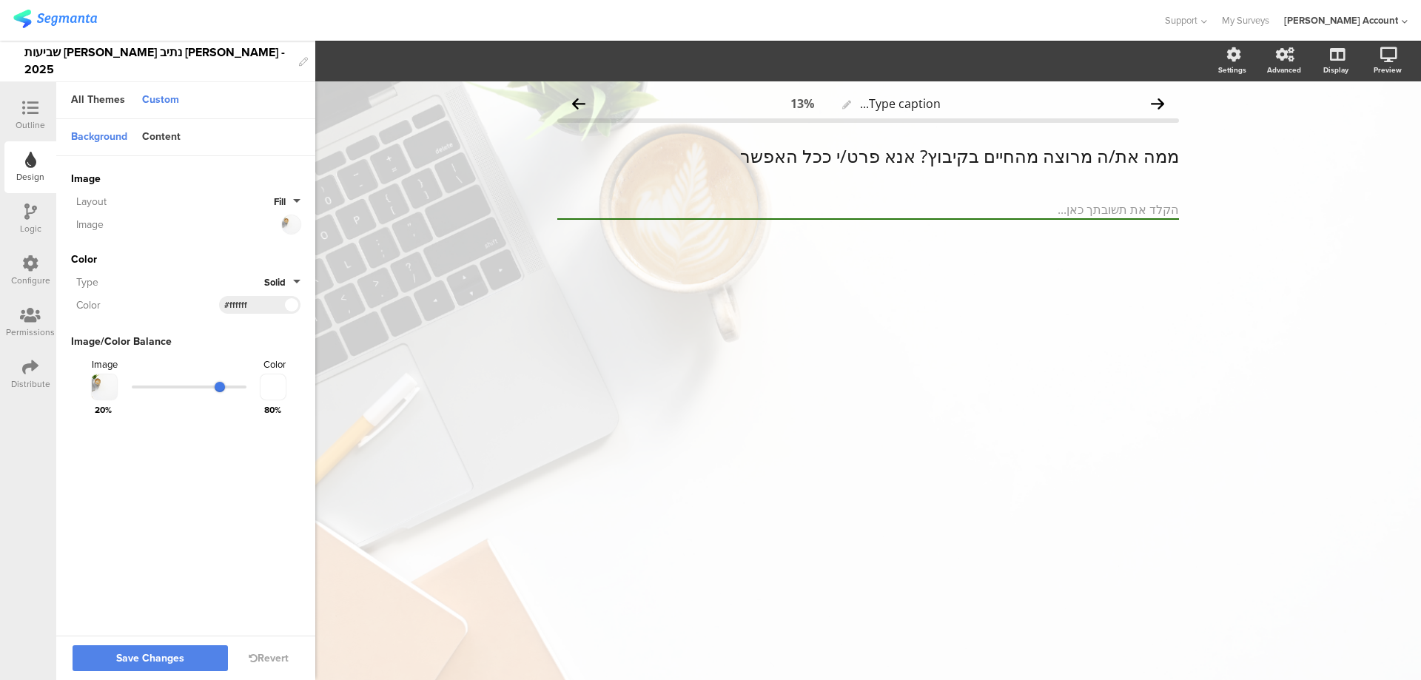
drag, startPoint x: 162, startPoint y: 383, endPoint x: 221, endPoint y: 383, distance: 58.5
click at [221, 386] on input "range" at bounding box center [189, 387] width 115 height 3
click at [162, 137] on div "Content" at bounding box center [161, 137] width 53 height 25
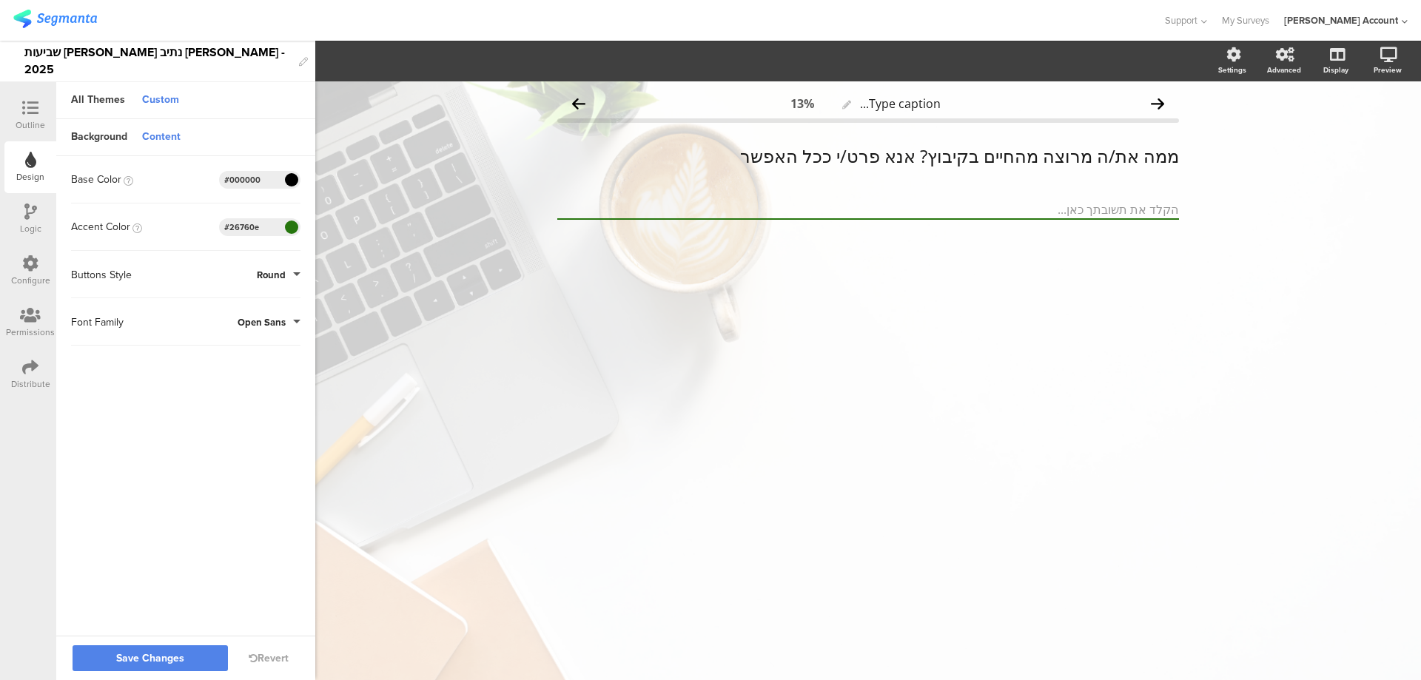
drag, startPoint x: 263, startPoint y: 226, endPoint x: 186, endPoint y: 228, distance: 77.0
click at [186, 228] on div "Accent Color #26760E Clear OK #26760e" at bounding box center [185, 227] width 229 height 18
paste input "749539"
type input "#749539"
click at [155, 659] on span "Save Changes" at bounding box center [150, 659] width 68 height 0
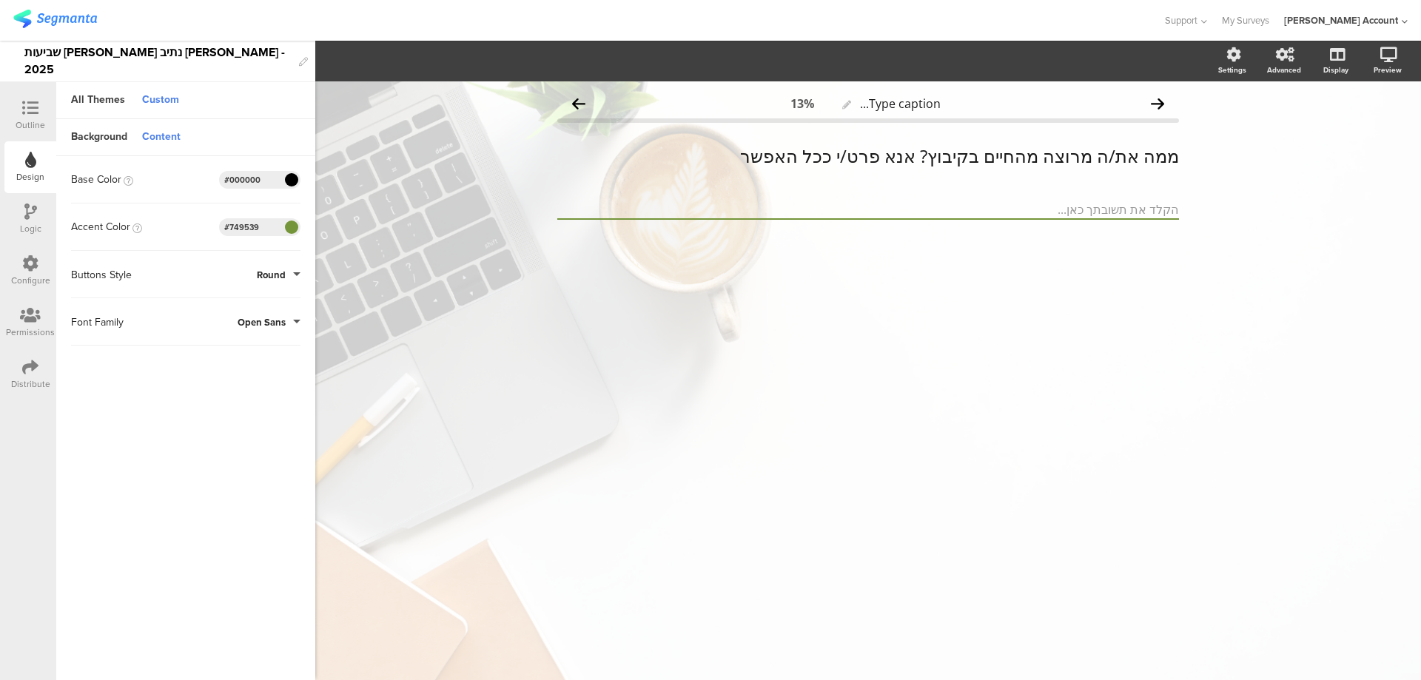
click at [19, 100] on div at bounding box center [31, 109] width 30 height 19
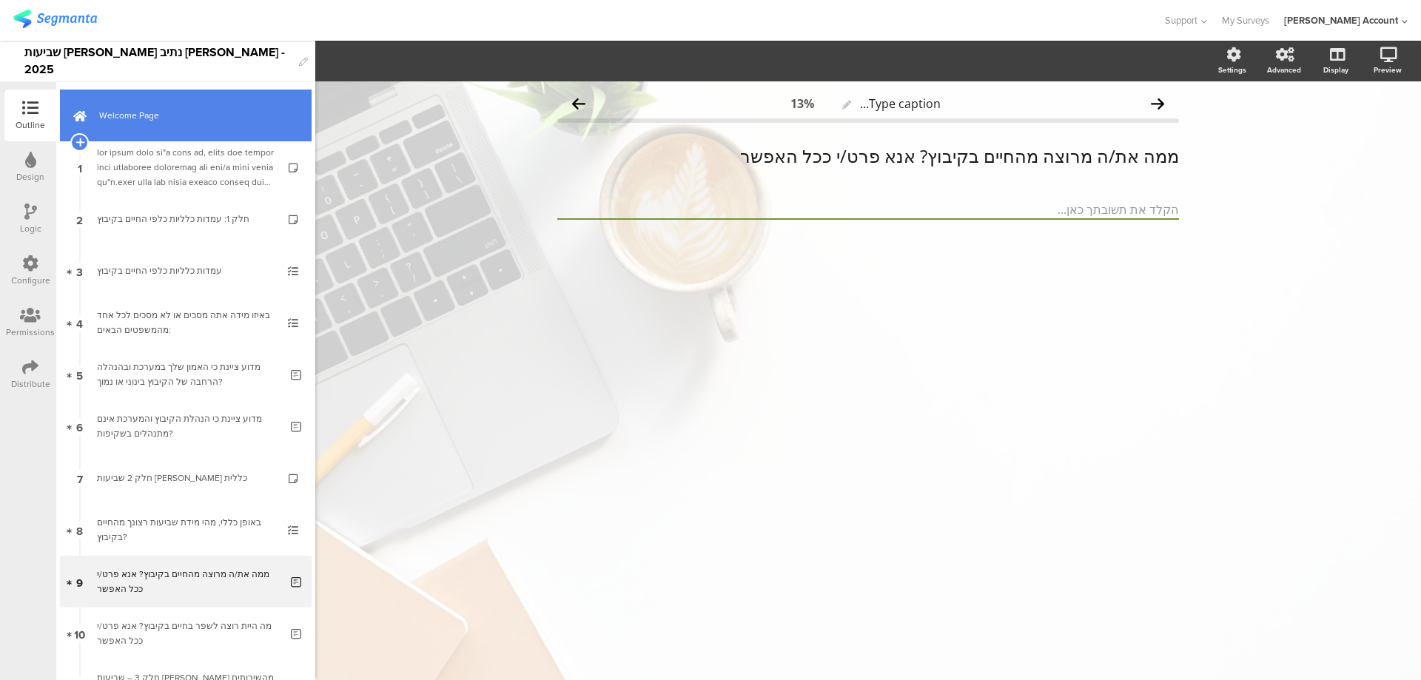
click at [212, 128] on link "Welcome Page" at bounding box center [186, 116] width 252 height 52
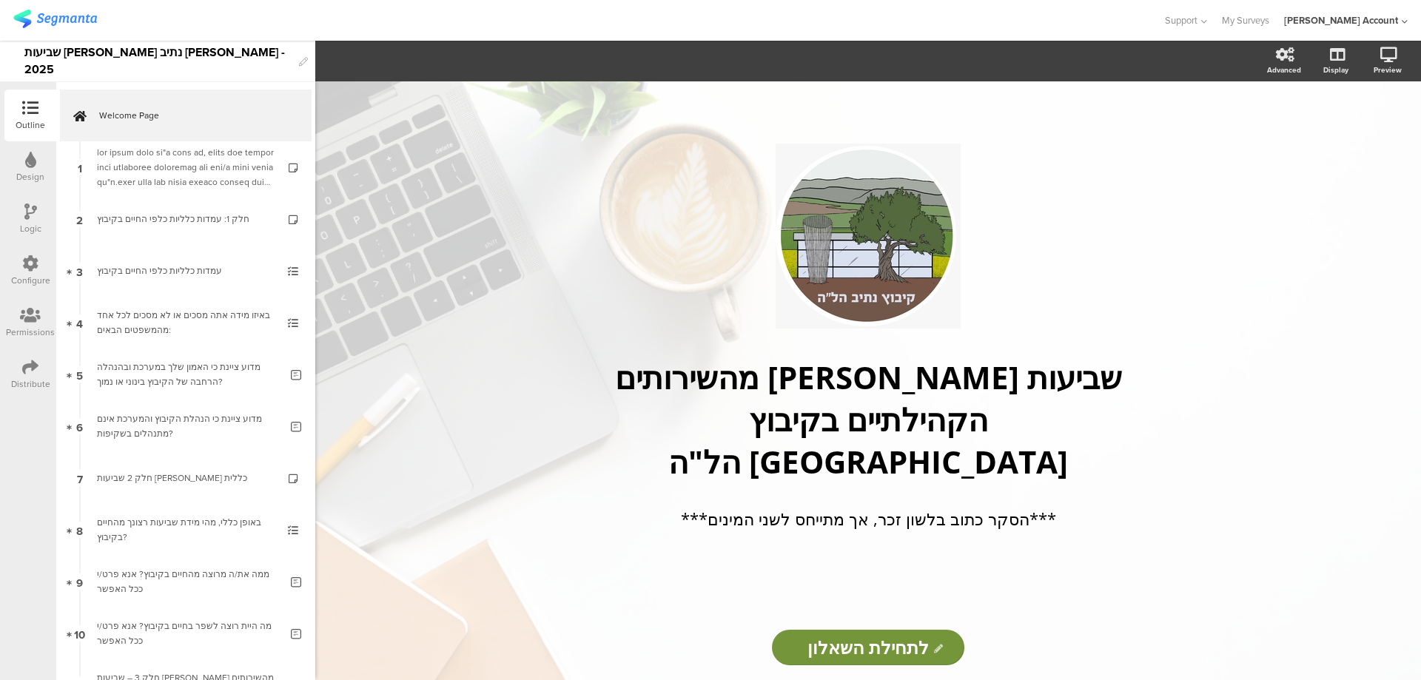
click at [27, 263] on icon at bounding box center [30, 263] width 16 height 16
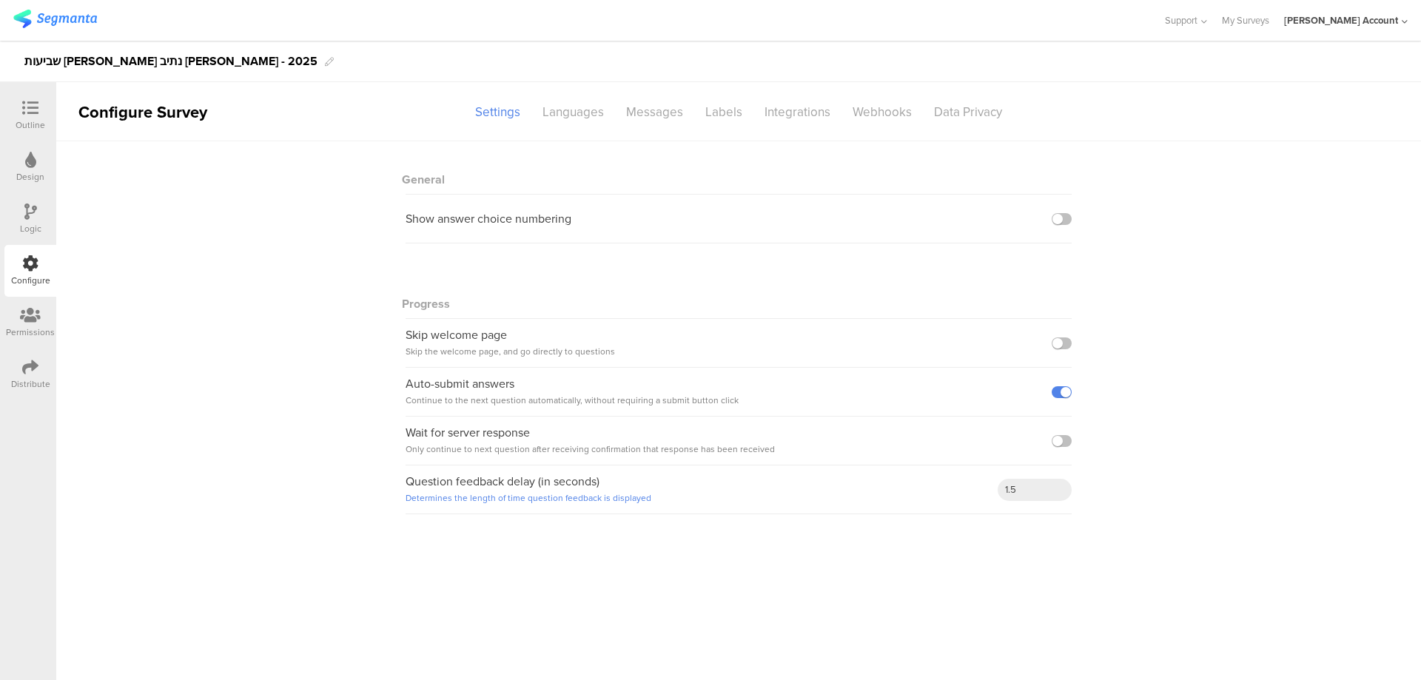
click at [26, 154] on icon at bounding box center [30, 160] width 11 height 16
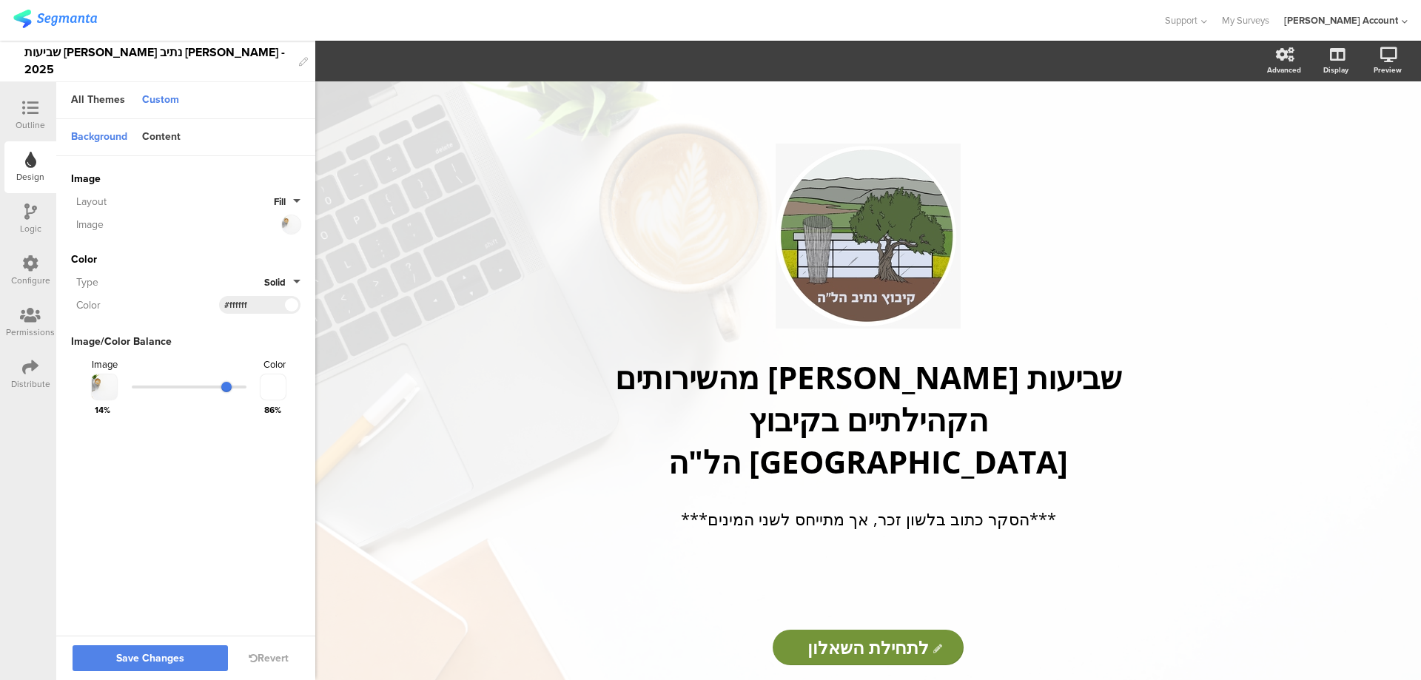
drag, startPoint x: 218, startPoint y: 386, endPoint x: 226, endPoint y: 387, distance: 8.9
click at [226, 387] on input "range" at bounding box center [189, 387] width 115 height 3
click at [138, 659] on span "Save Changes" at bounding box center [150, 659] width 68 height 0
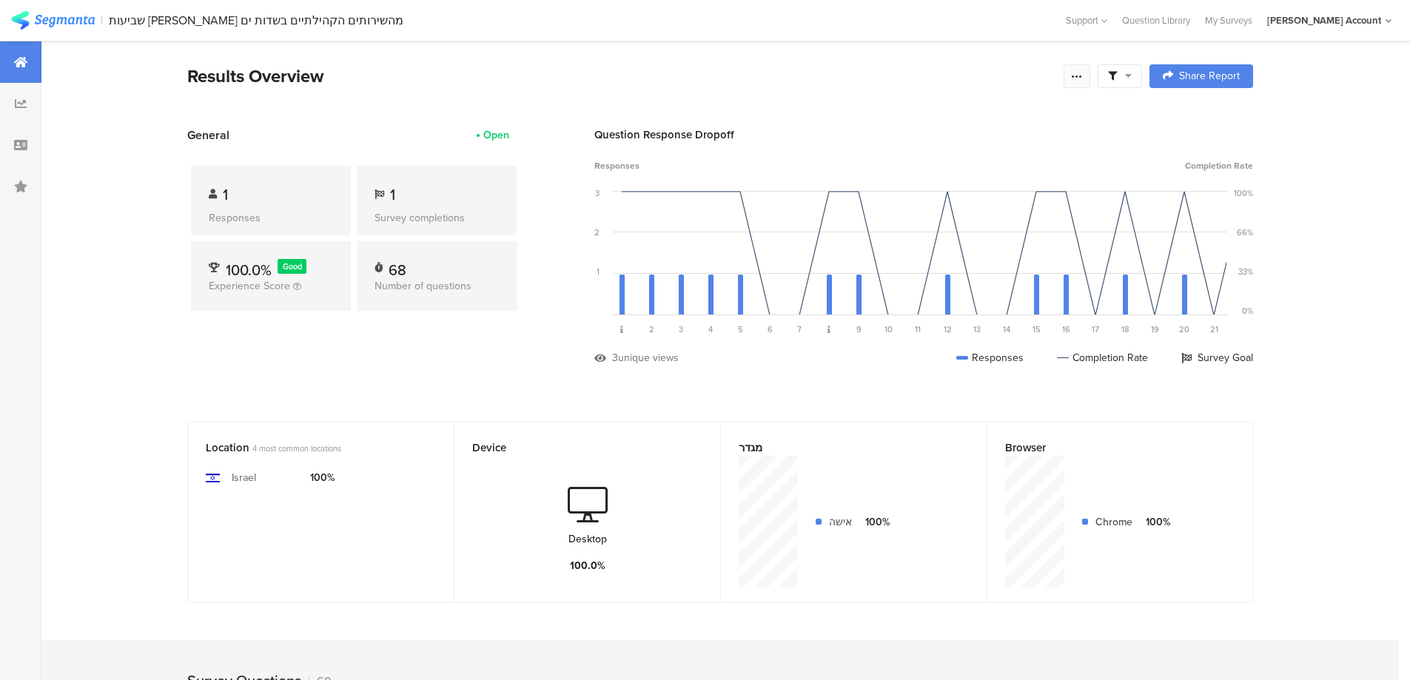
click at [1090, 70] on div at bounding box center [1077, 76] width 27 height 24
click at [935, 247] on div "Purge results" at bounding box center [977, 258] width 237 height 33
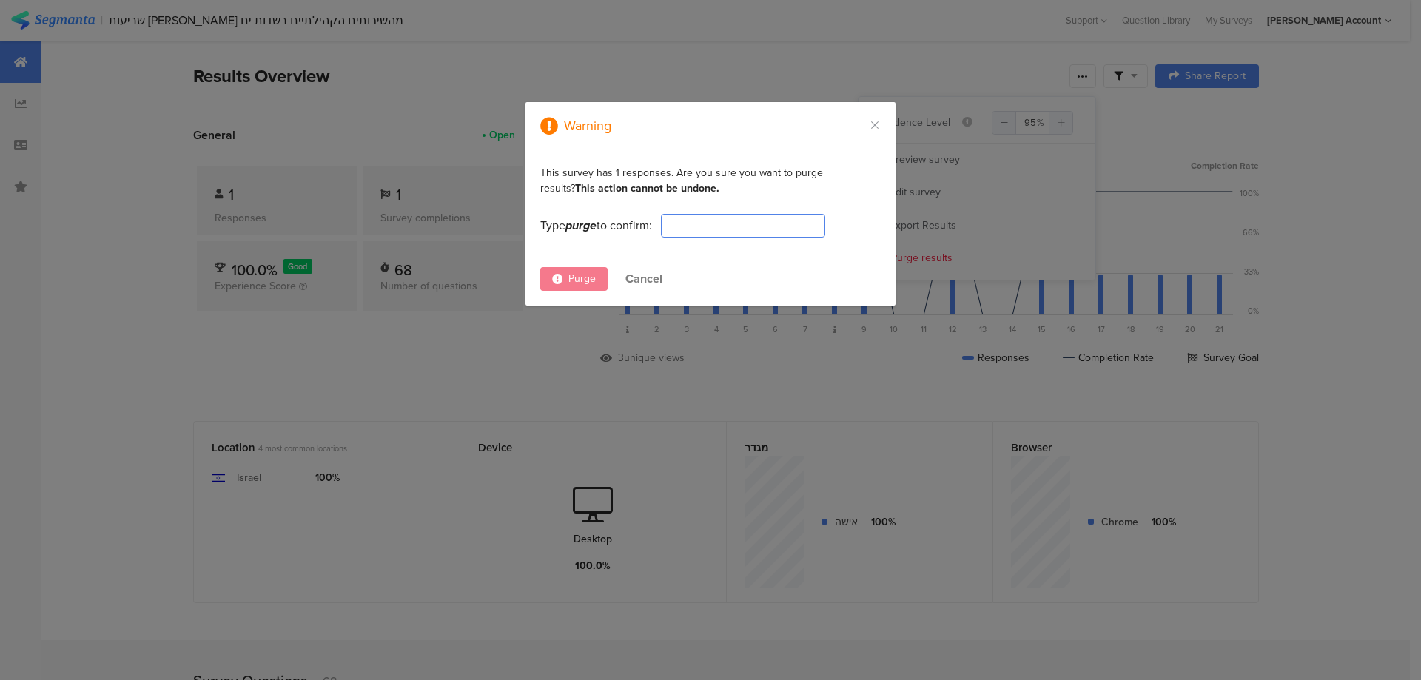
click at [737, 230] on input "dialog" at bounding box center [743, 226] width 164 height 24
type input "PURGE"
click at [573, 275] on span "Purge" at bounding box center [581, 279] width 27 height 16
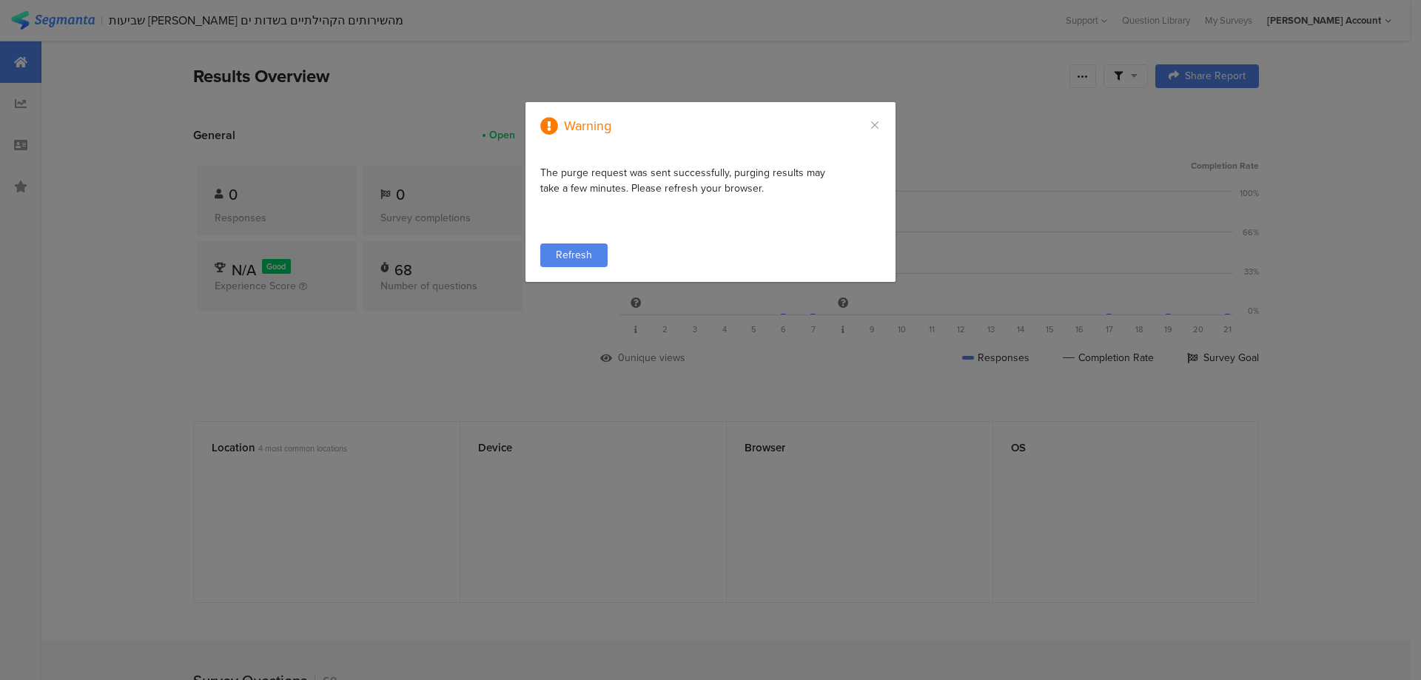
click at [568, 249] on span "Refresh" at bounding box center [574, 255] width 36 height 16
